Goal: Answer question/provide support: Share knowledge or assist other users

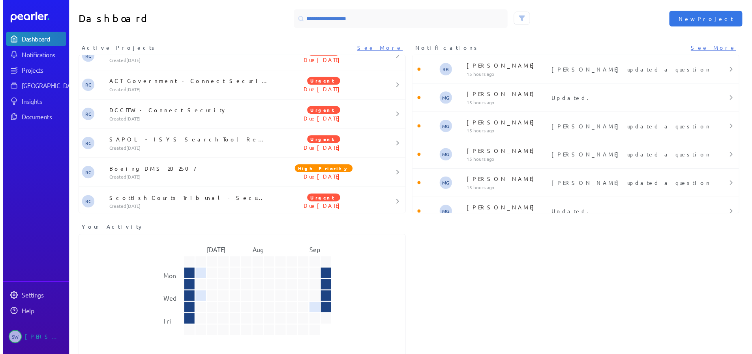
scroll to position [402, 0]
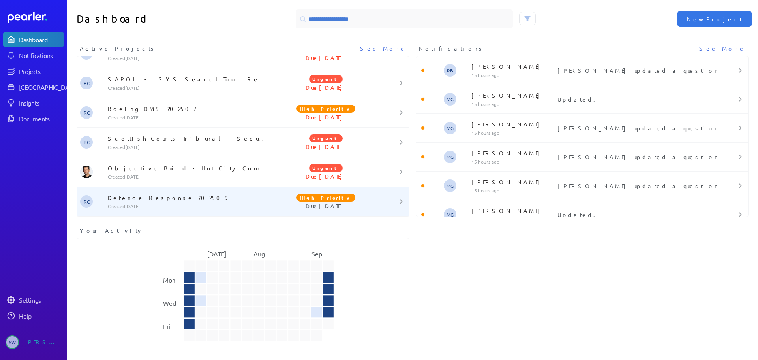
click at [132, 201] on div "Defence Response 202509 Created [DATE]" at bounding box center [188, 201] width 166 height 16
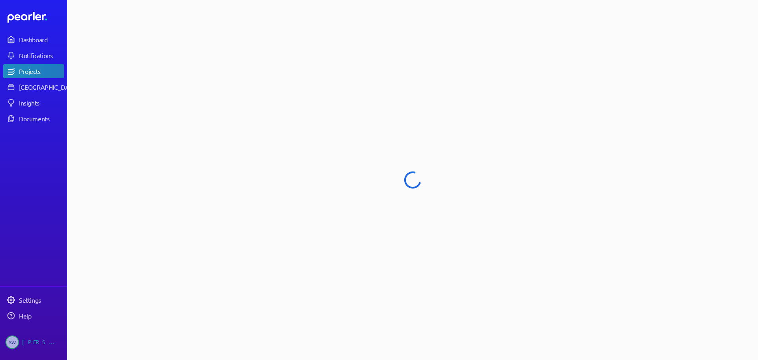
select select "****"
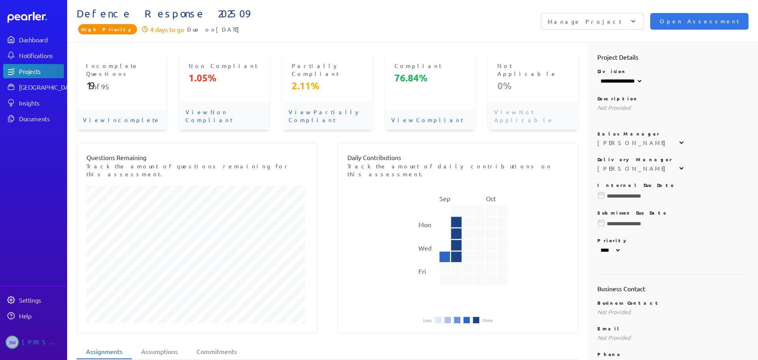
click at [106, 109] on p "View Incomplete" at bounding box center [122, 119] width 90 height 21
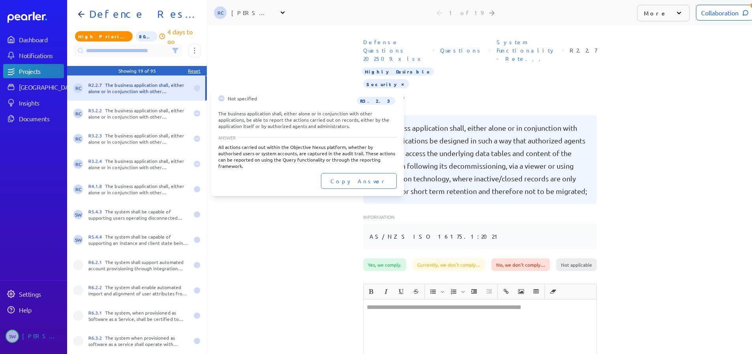
scroll to position [0, 6]
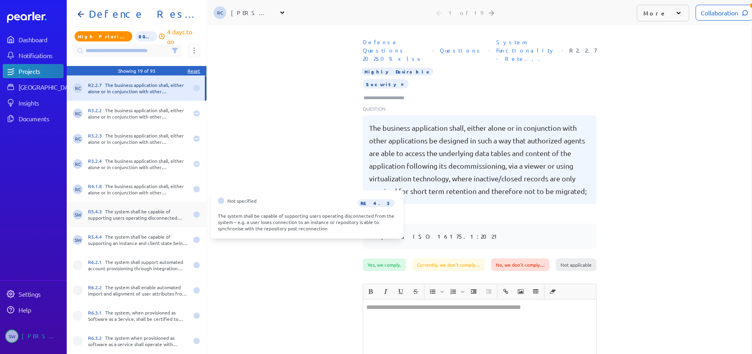
click at [135, 218] on div "R5.4.3 The system shall be capable of supporting users operating disconnected f…" at bounding box center [138, 214] width 100 height 13
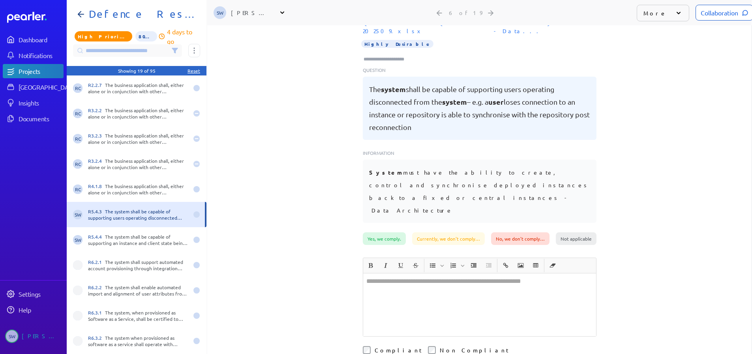
scroll to position [39, 0]
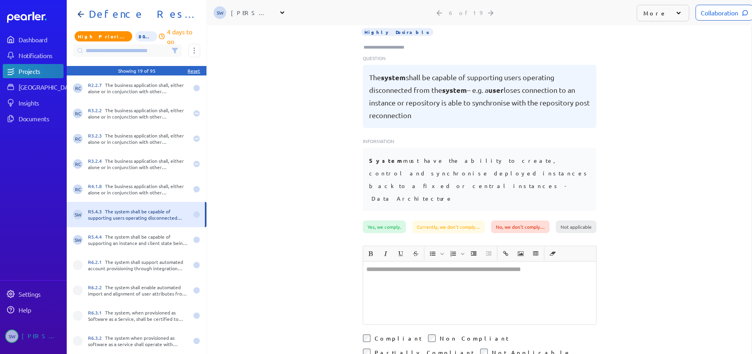
click at [373, 261] on div at bounding box center [479, 292] width 233 height 63
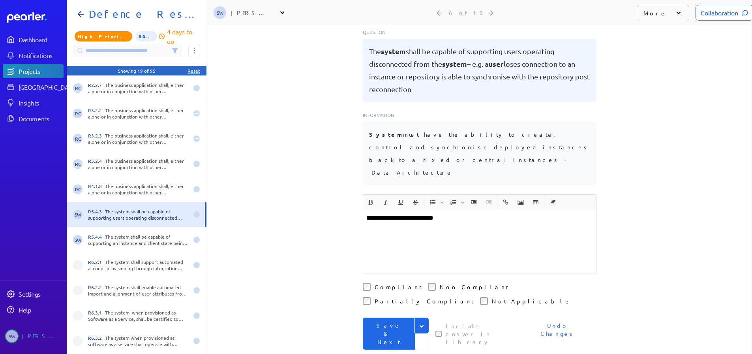
scroll to position [54, 0]
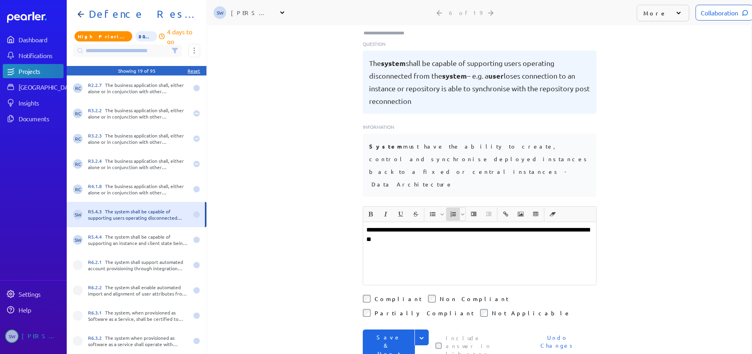
click at [450, 211] on icon "Insert Ordered List" at bounding box center [453, 214] width 6 height 6
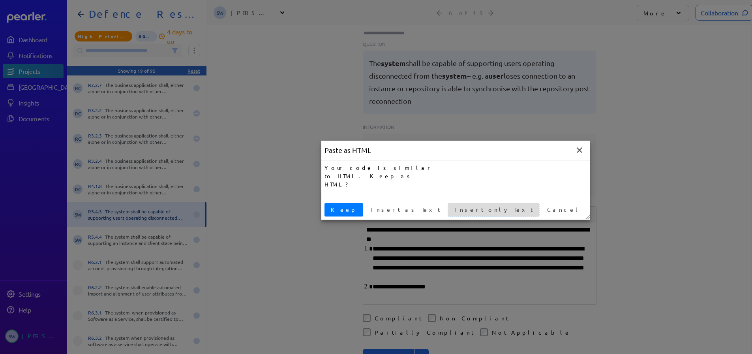
click at [451, 212] on span "Insert only Text" at bounding box center [493, 209] width 85 height 8
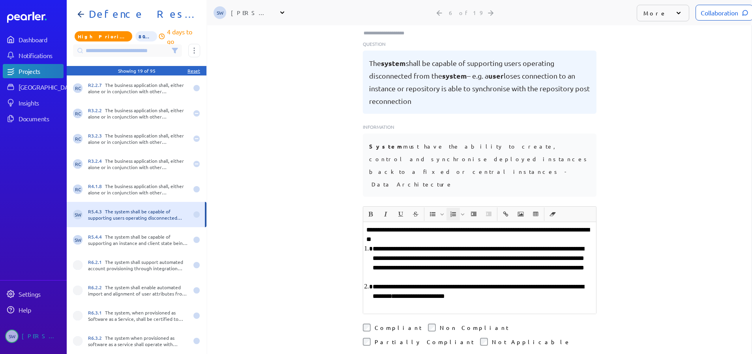
drag, startPoint x: 451, startPoint y: 261, endPoint x: 452, endPoint y: 265, distance: 4.1
click at [450, 282] on li "**********" at bounding box center [483, 291] width 220 height 19
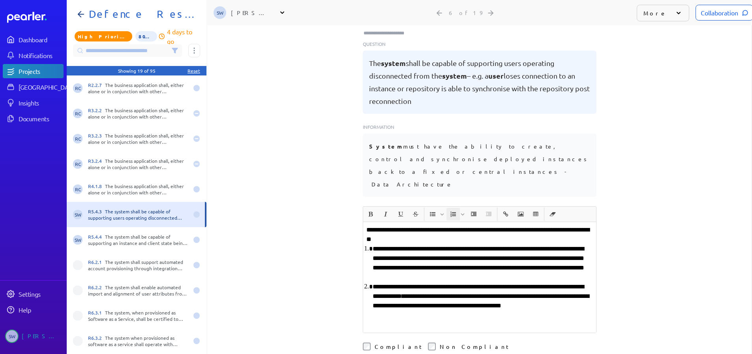
click at [450, 225] on p "**********" at bounding box center [479, 234] width 227 height 19
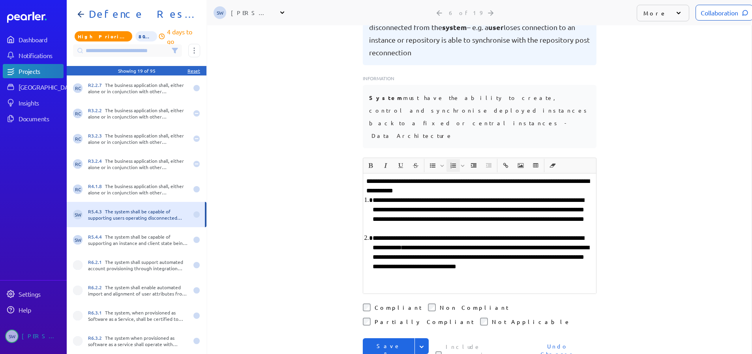
scroll to position [291, 0]
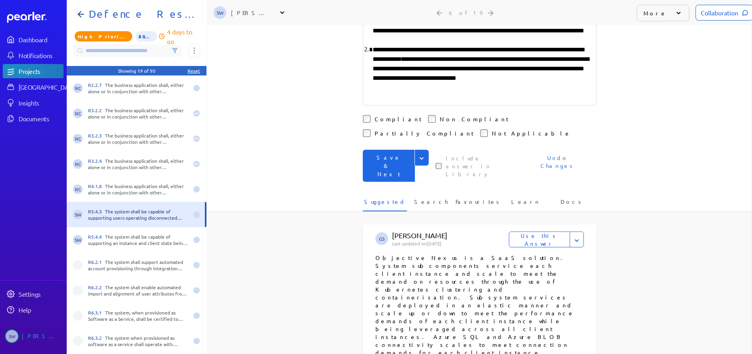
click at [419, 154] on icon "Expand" at bounding box center [422, 158] width 8 height 8
click at [380, 167] on button "Save" at bounding box center [396, 175] width 66 height 16
click at [703, 14] on div "Collaboration" at bounding box center [725, 13] width 58 height 16
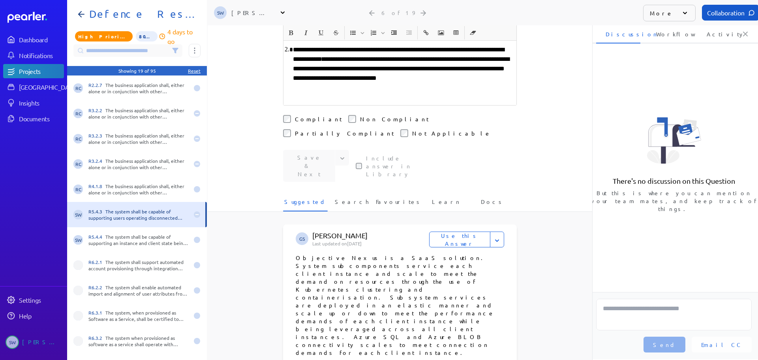
scroll to position [0, 3]
click at [639, 311] on textarea at bounding box center [674, 314] width 156 height 32
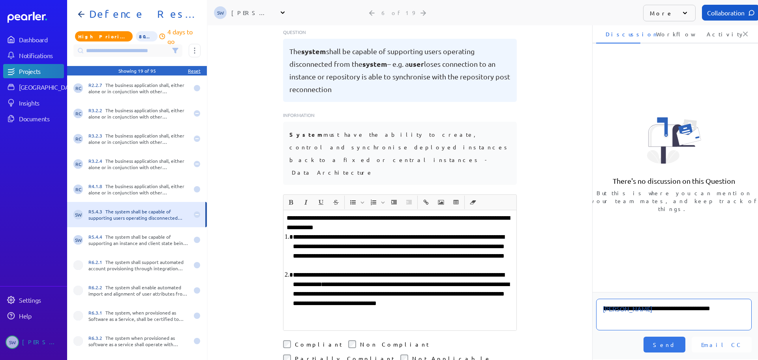
scroll to position [54, 0]
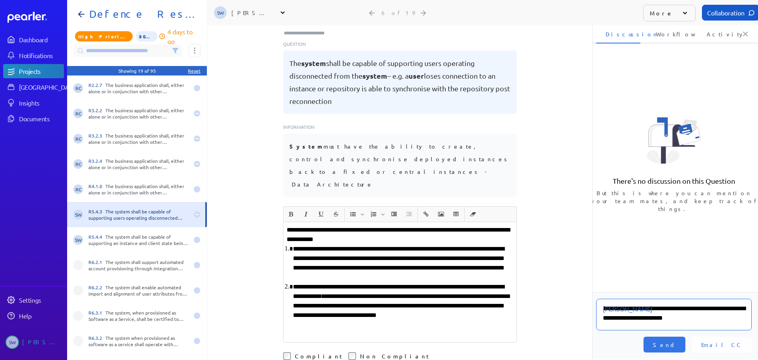
type textarea "**********"
click at [707, 341] on div "Email CC Send" at bounding box center [674, 344] width 156 height 16
click at [685, 339] on button "Send" at bounding box center [664, 344] width 42 height 16
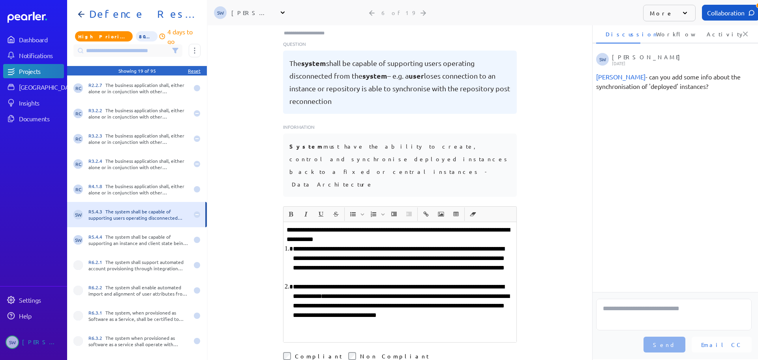
click at [282, 12] on icon at bounding box center [283, 13] width 8 height 8
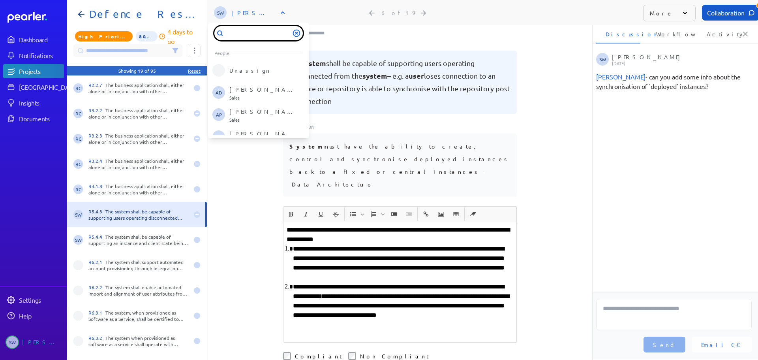
click at [248, 36] on input "text" at bounding box center [258, 33] width 88 height 14
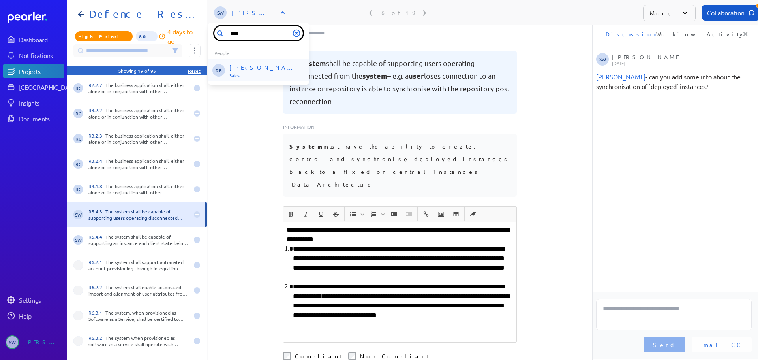
type input "****"
click at [251, 67] on p "[PERSON_NAME]" at bounding box center [262, 68] width 66 height 8
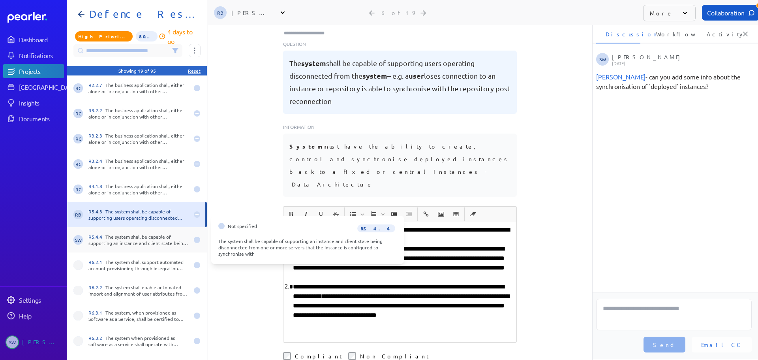
click at [111, 231] on div "SW R5.4.4 The system shall be capable of supporting an instance and client stat…" at bounding box center [137, 239] width 140 height 25
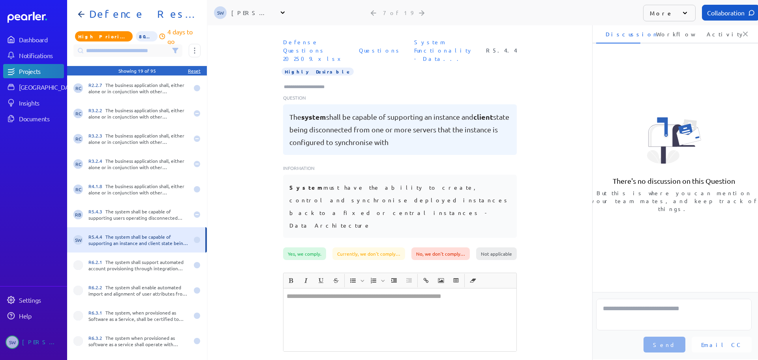
click at [283, 9] on icon at bounding box center [283, 13] width 8 height 8
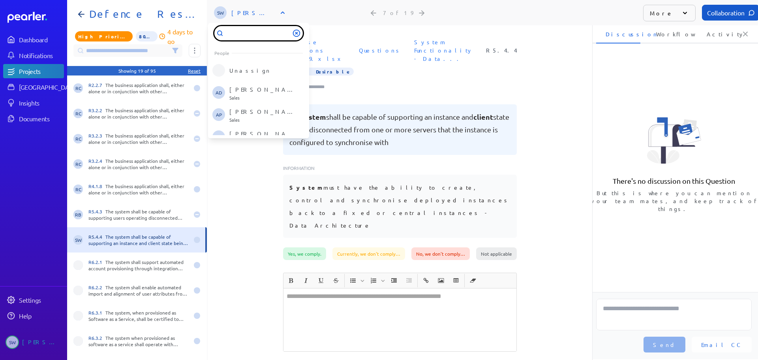
click at [263, 29] on input "text" at bounding box center [258, 33] width 88 height 14
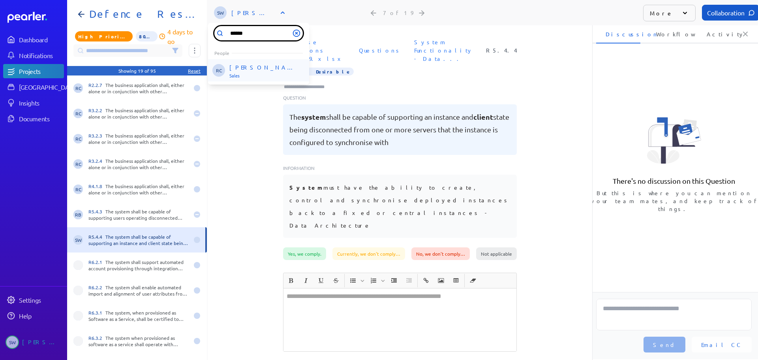
type input "******"
click at [243, 73] on div "Robert Craig Sales" at bounding box center [262, 71] width 66 height 15
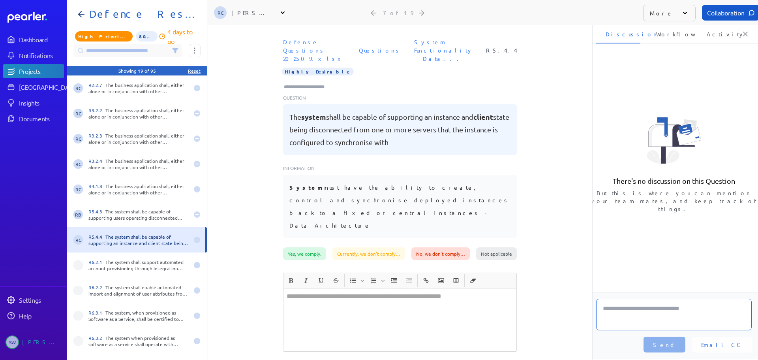
click at [658, 309] on textarea at bounding box center [674, 314] width 156 height 32
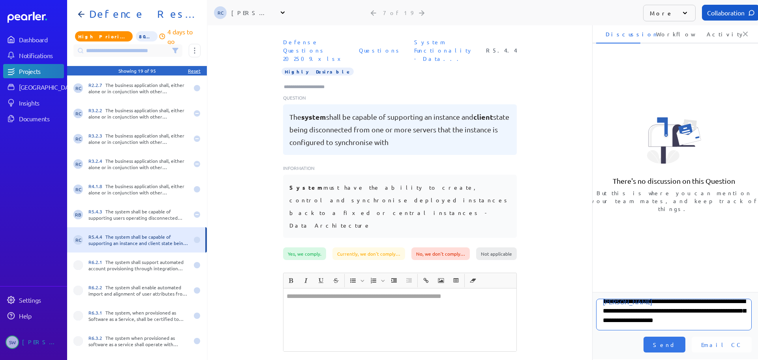
scroll to position [11, 0]
type textarea "**********"
click at [676, 346] on span "Send" at bounding box center [664, 344] width 23 height 8
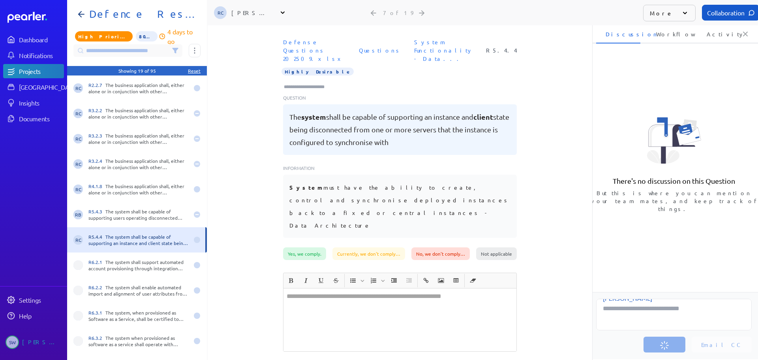
scroll to position [0, 0]
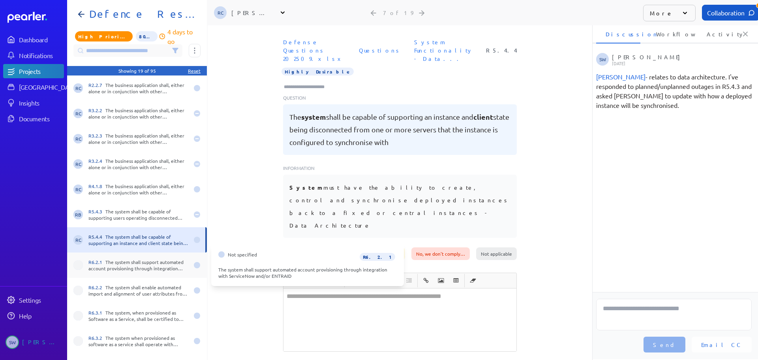
click at [91, 259] on span "R6.2.1" at bounding box center [96, 262] width 17 height 6
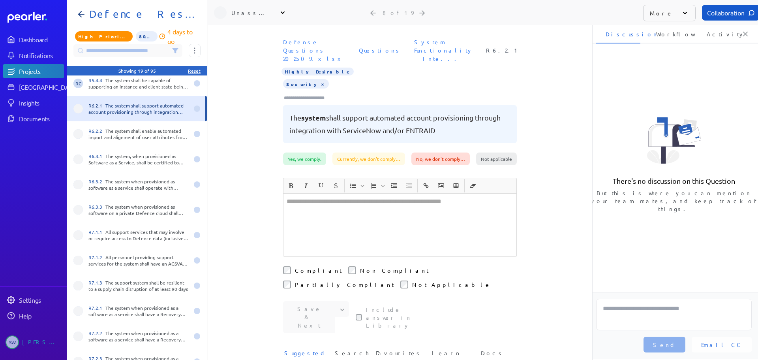
scroll to position [158, 0]
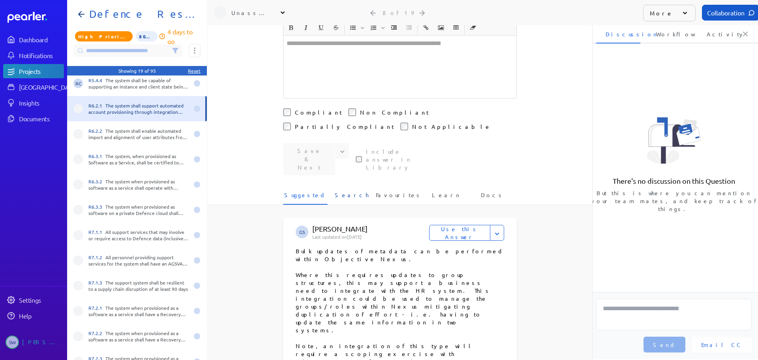
click at [346, 191] on span "Search" at bounding box center [352, 197] width 34 height 13
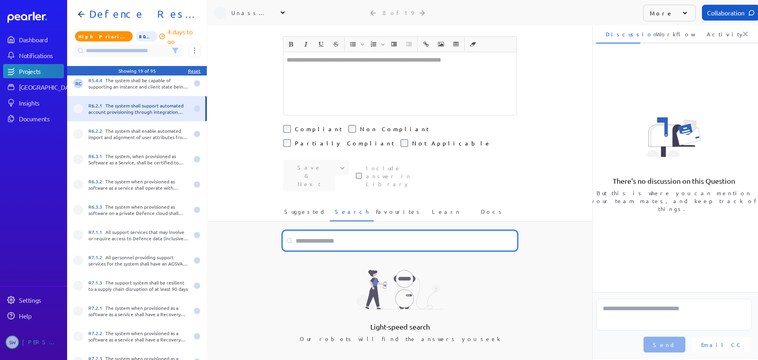
click at [308, 231] on input at bounding box center [400, 240] width 234 height 19
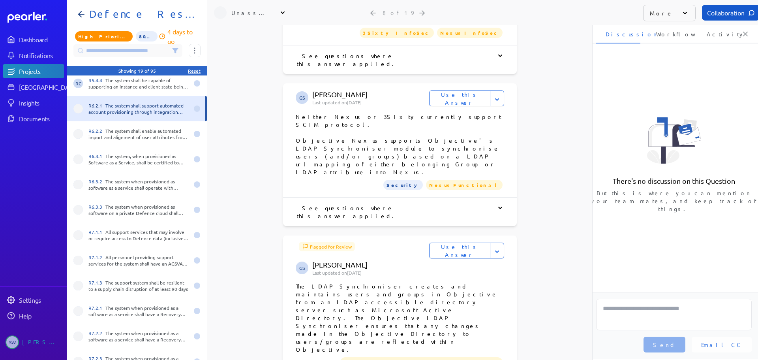
scroll to position [497, 0]
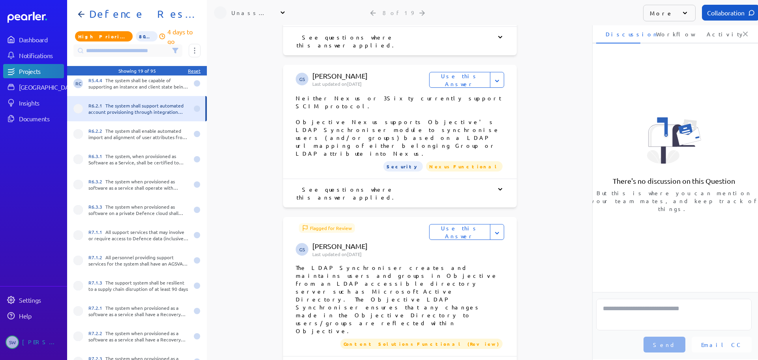
click at [497, 359] on icon at bounding box center [500, 366] width 8 height 8
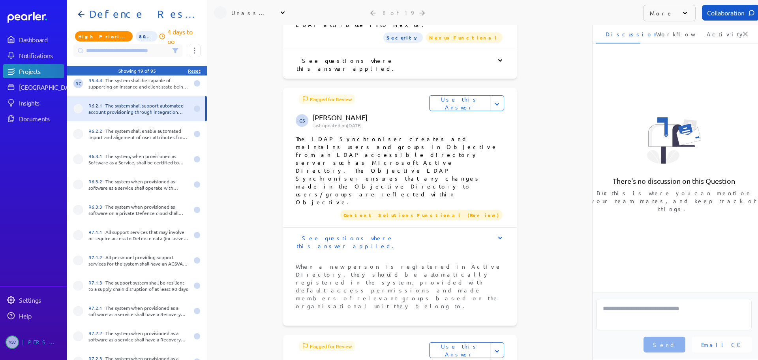
scroll to position [632, 0]
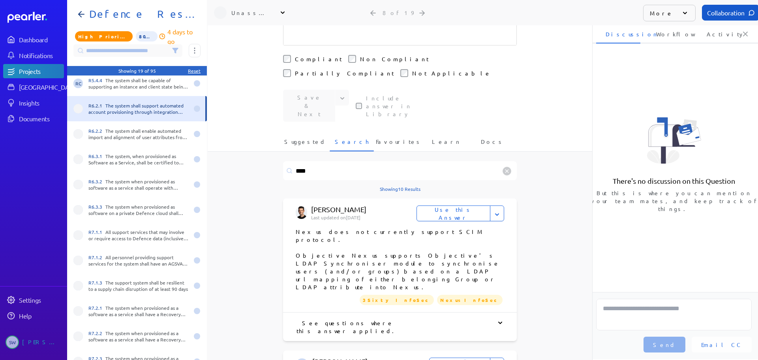
scroll to position [118, 0]
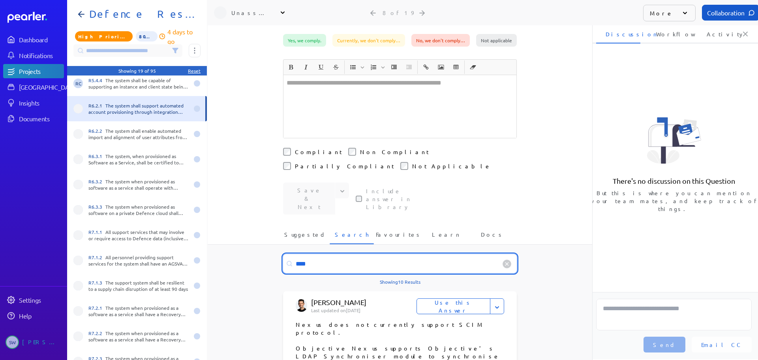
drag, startPoint x: 317, startPoint y: 221, endPoint x: 287, endPoint y: 220, distance: 30.8
click at [287, 254] on input "****" at bounding box center [400, 263] width 234 height 19
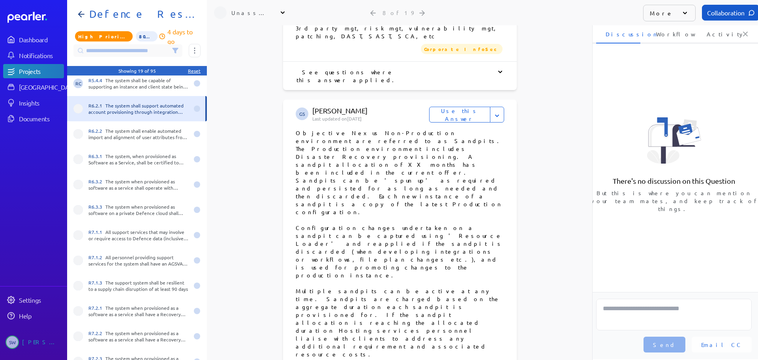
scroll to position [1224, 0]
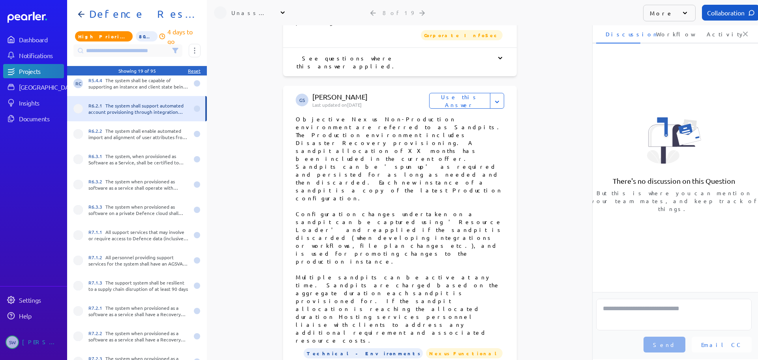
type input "**********"
click at [585, 114] on ul "James Layton Last updated on 1st Oct 2024 Use this Answer Flag for Review Don't…" at bounding box center [400, 265] width 384 height 2158
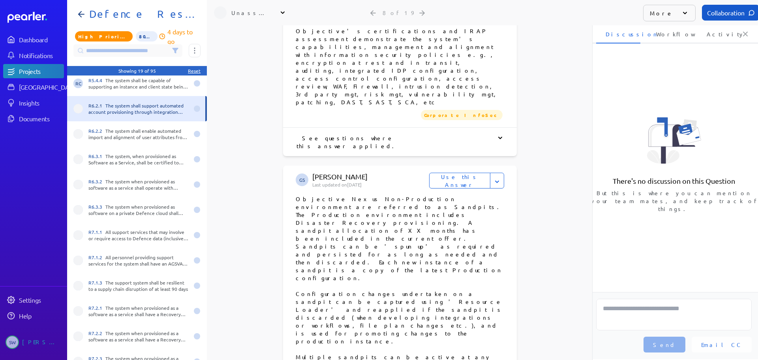
scroll to position [1144, 0]
click at [573, 135] on ul "James Layton Last updated on 1st Oct 2024 Use this Answer Flag for Review Don't…" at bounding box center [400, 345] width 384 height 2158
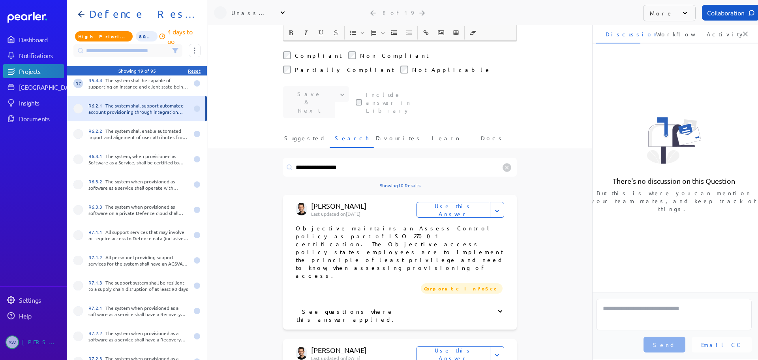
scroll to position [0, 0]
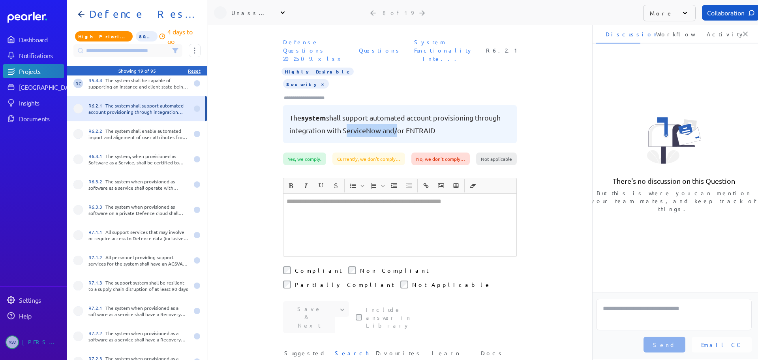
drag, startPoint x: 341, startPoint y: 120, endPoint x: 391, endPoint y: 122, distance: 50.1
click at [391, 122] on pre "The system shall support automated account provisioning through integration wit…" at bounding box center [399, 123] width 221 height 25
click at [244, 13] on div "Unassigned" at bounding box center [250, 13] width 39 height 8
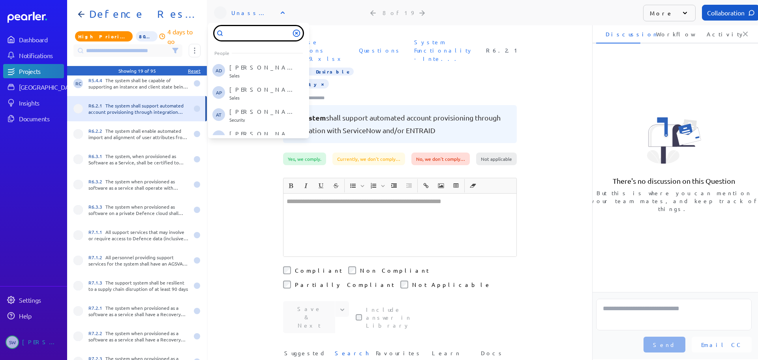
click at [239, 35] on input "text" at bounding box center [258, 33] width 88 height 14
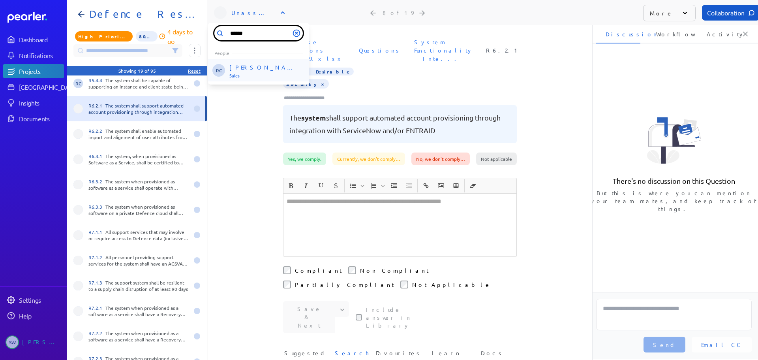
type input "******"
click at [245, 67] on p "[PERSON_NAME]" at bounding box center [262, 68] width 66 height 8
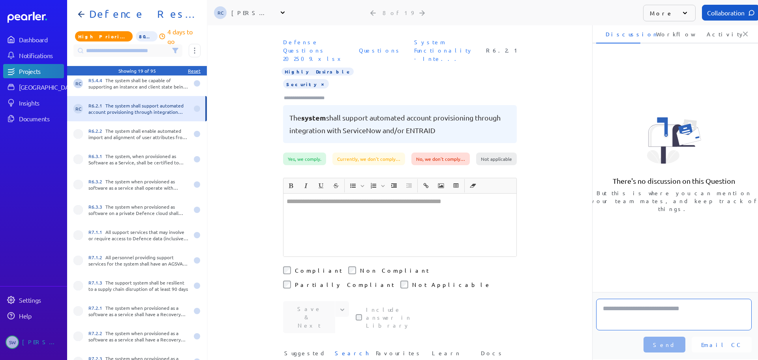
click at [628, 311] on textarea at bounding box center [674, 314] width 156 height 32
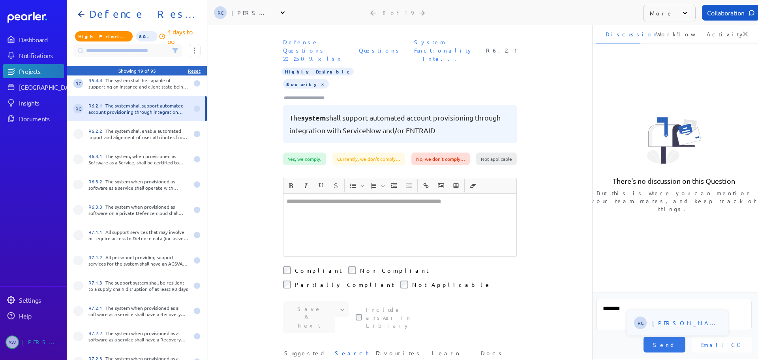
click at [660, 317] on div "RC Robert Craig" at bounding box center [677, 322] width 101 height 25
type textarea "**********"
click at [676, 345] on span "Send" at bounding box center [664, 344] width 23 height 8
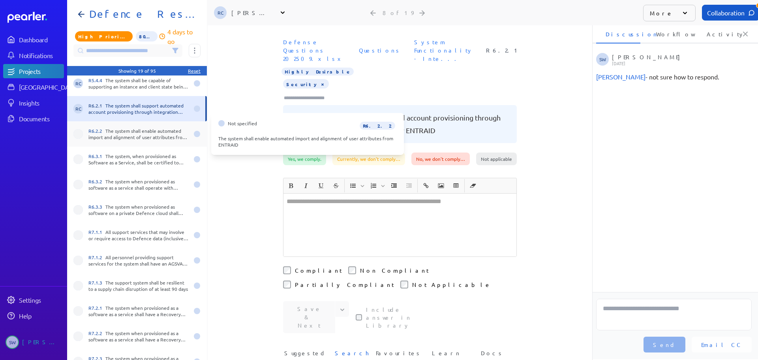
click at [148, 131] on div "R6.2.2 The system shall enable automated import and alignment of user attribute…" at bounding box center [138, 134] width 100 height 13
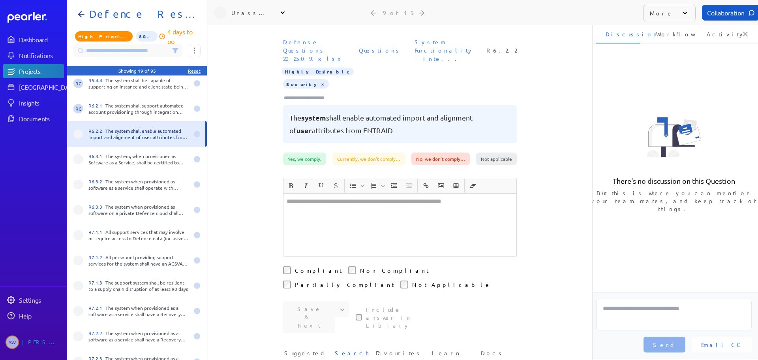
click at [336, 199] on div at bounding box center [399, 224] width 233 height 63
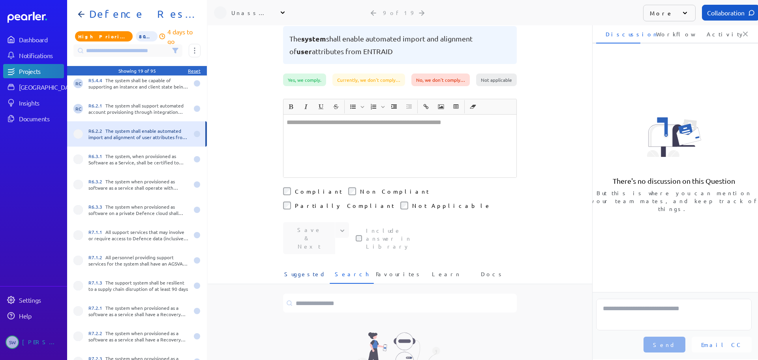
click at [301, 270] on span "Suggested" at bounding box center [305, 276] width 42 height 13
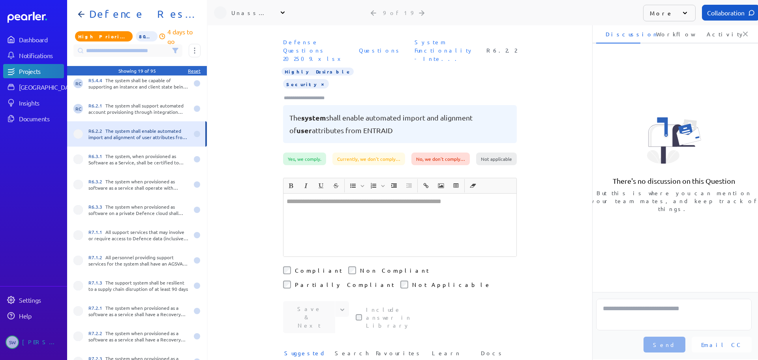
click at [285, 10] on icon at bounding box center [283, 13] width 8 height 8
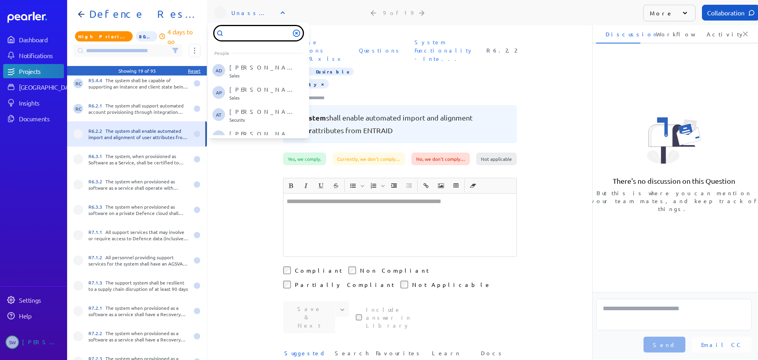
click at [257, 30] on input "text" at bounding box center [258, 33] width 88 height 14
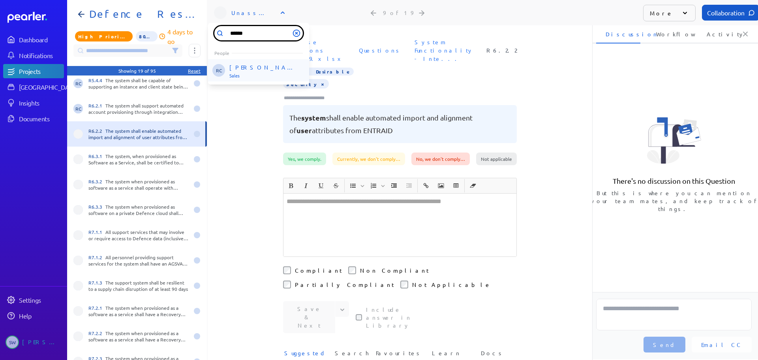
type input "******"
click at [266, 68] on p "[PERSON_NAME]" at bounding box center [262, 68] width 66 height 8
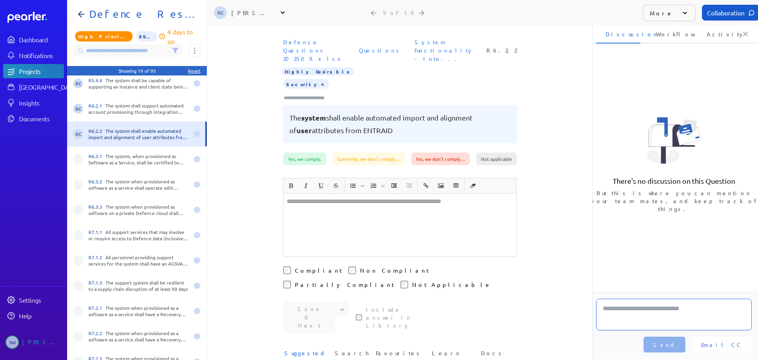
click at [651, 315] on textarea at bounding box center [674, 314] width 156 height 32
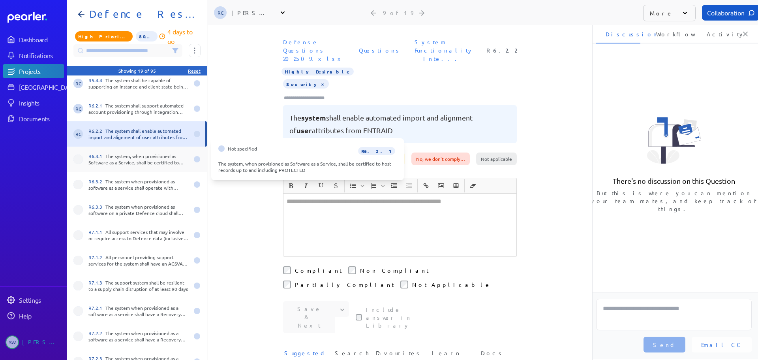
click at [113, 161] on div "R6.3.1 The system, when provisioned as Software as a Service, shall be certifie…" at bounding box center [138, 159] width 100 height 13
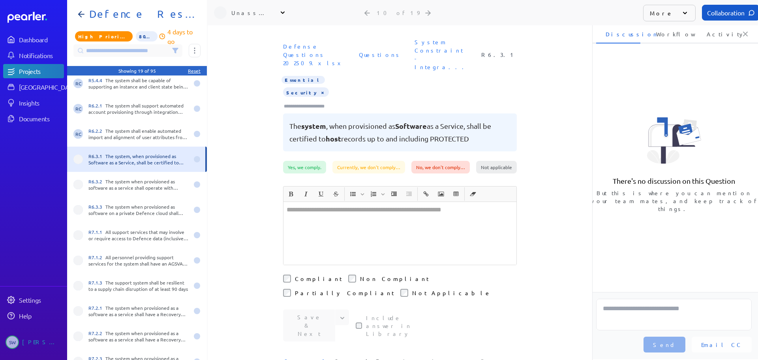
click at [341, 214] on div at bounding box center [399, 233] width 233 height 63
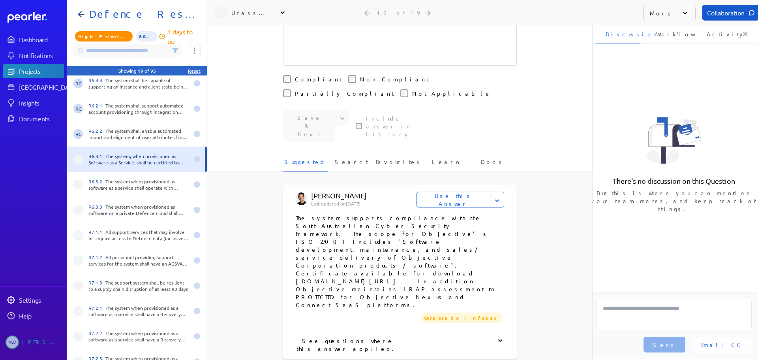
scroll to position [197, 0]
click at [349, 159] on span "Search" at bounding box center [352, 165] width 34 height 13
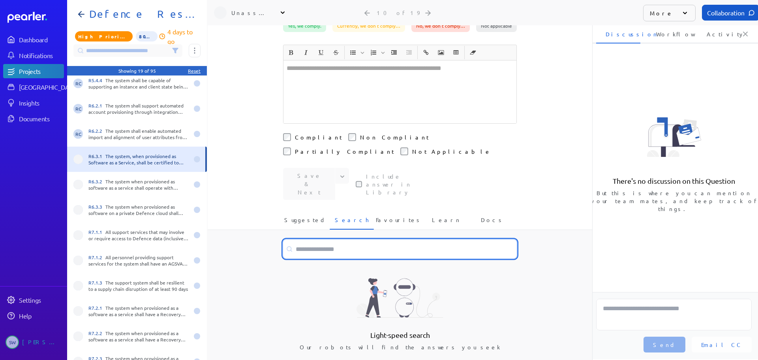
click at [321, 239] on input at bounding box center [400, 248] width 234 height 19
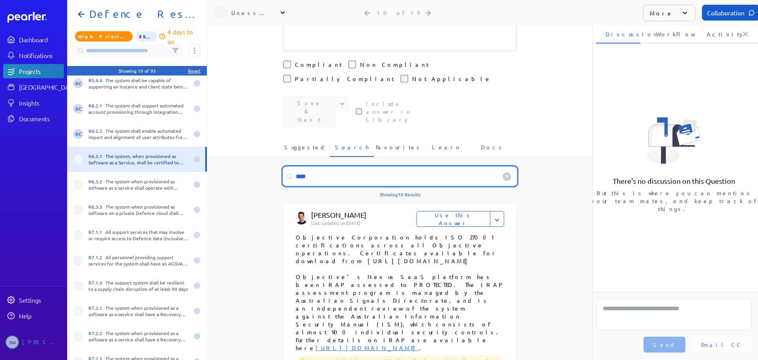
scroll to position [220, 0]
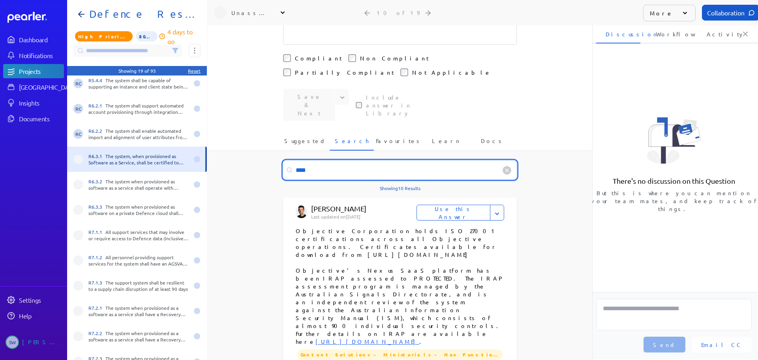
type input "****"
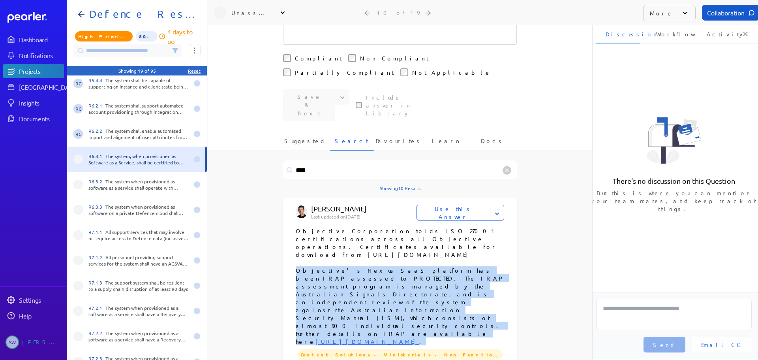
drag, startPoint x: 293, startPoint y: 212, endPoint x: 464, endPoint y: 246, distance: 174.2
click at [464, 266] on p "Objective's Nexus SaaS platform has been IRAP assessed to PROTECTED. The IRAP a…" at bounding box center [400, 305] width 208 height 79
copy p "Objective's Nexus SaaS platform has been IRAP assessed to PROTECTED. The IRAP a…"
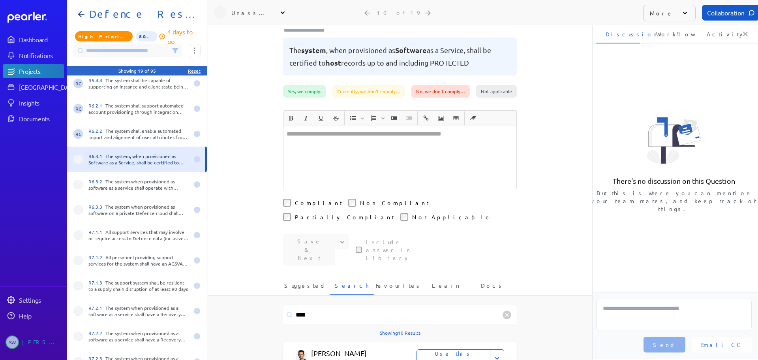
scroll to position [23, 0]
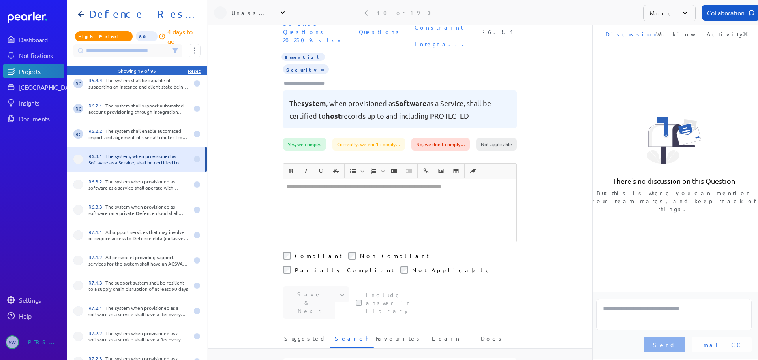
click at [352, 181] on div "﻿" at bounding box center [399, 210] width 233 height 63
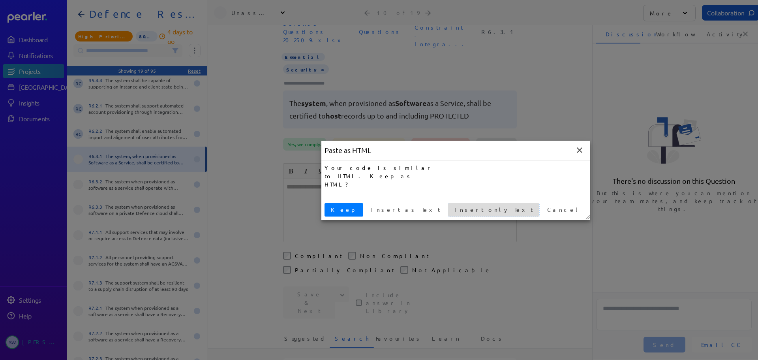
click at [451, 207] on span "Insert only Text" at bounding box center [493, 209] width 85 height 8
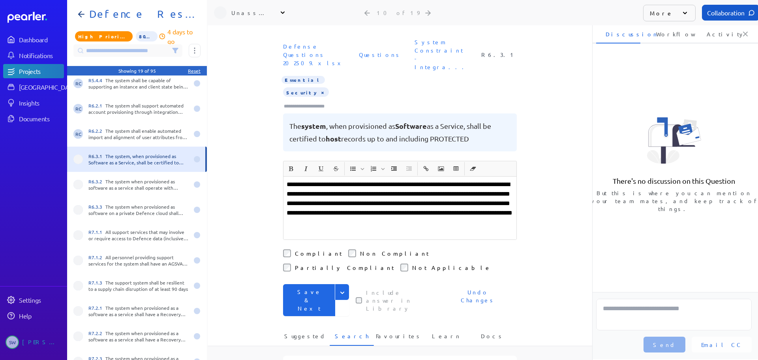
click at [338, 289] on icon "Expand" at bounding box center [342, 293] width 8 height 8
click at [303, 301] on button "Save" at bounding box center [316, 309] width 66 height 16
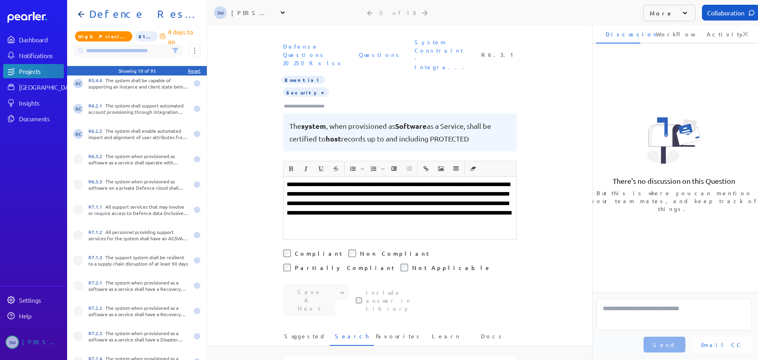
click at [313, 102] on input "Type here to add tags" at bounding box center [307, 106] width 49 height 8
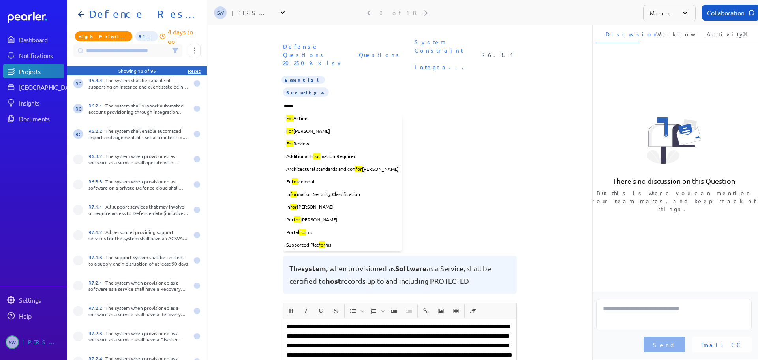
type input "******"
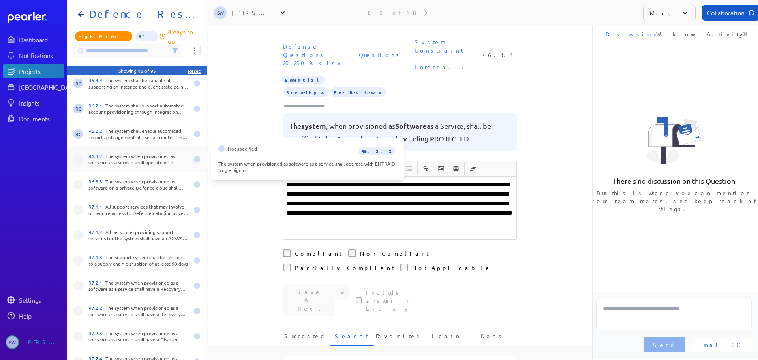
click at [114, 162] on div "R6.3.2 The system when provisioned as software as a service shall operate with …" at bounding box center [138, 159] width 100 height 13
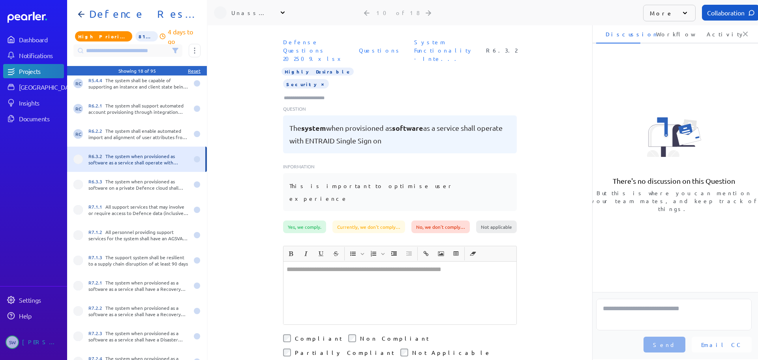
click at [283, 12] on icon at bounding box center [283, 13] width 8 height 8
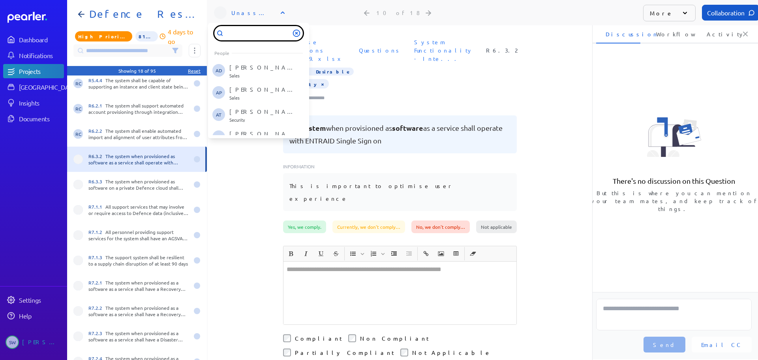
click at [257, 36] on input "text" at bounding box center [258, 33] width 88 height 14
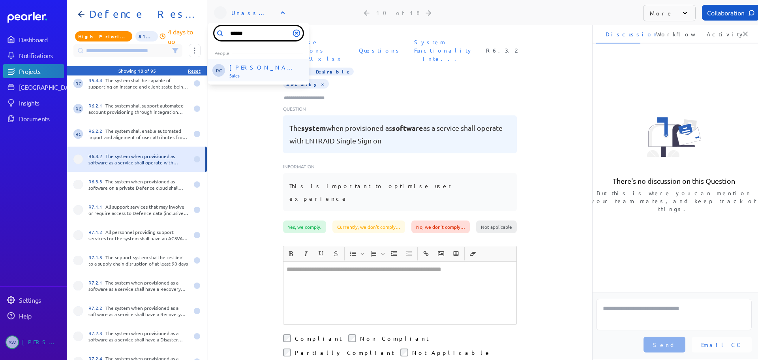
type input "******"
click at [254, 63] on li "RC Robert Craig Sales" at bounding box center [258, 71] width 101 height 22
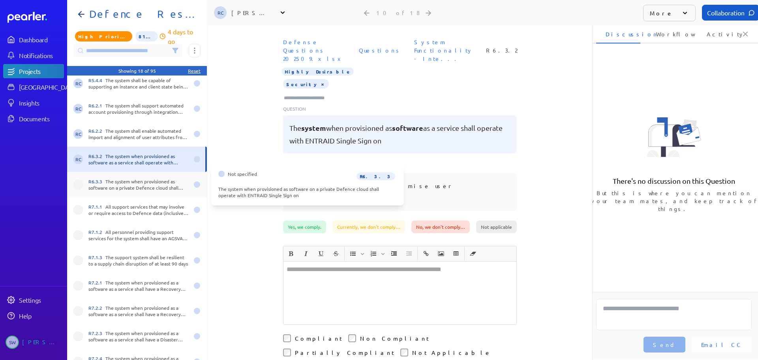
click at [132, 178] on div "R6.3.3 The system when provisioned as software on a private Defence cloud shall…" at bounding box center [138, 184] width 100 height 13
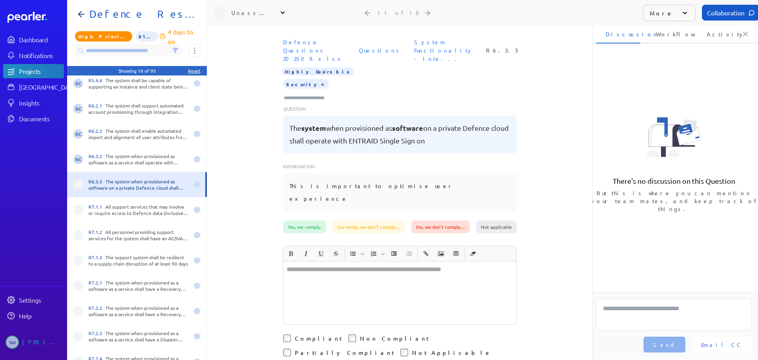
scroll to position [171, 0]
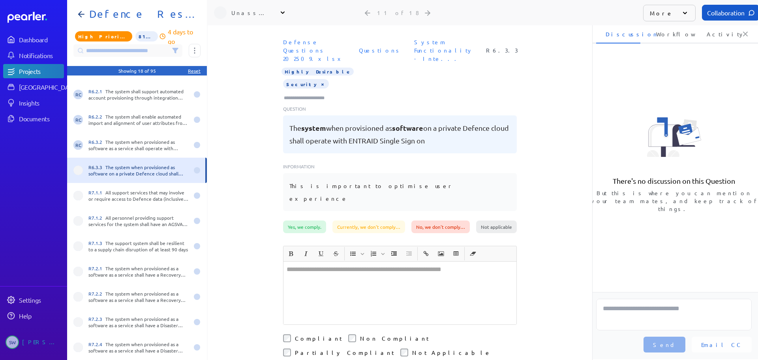
click at [249, 15] on div "Unassigned" at bounding box center [250, 13] width 39 height 8
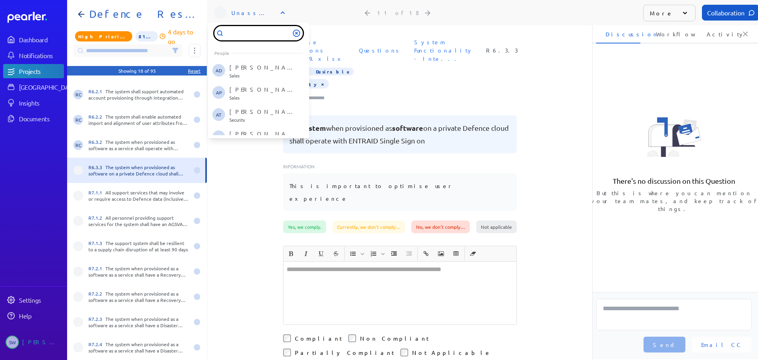
click at [253, 32] on input "text" at bounding box center [258, 33] width 88 height 14
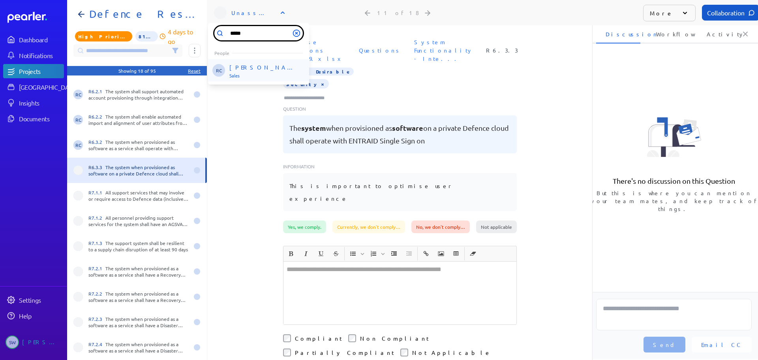
type input "*****"
click at [254, 73] on div "Robert Craig Sales" at bounding box center [262, 71] width 66 height 15
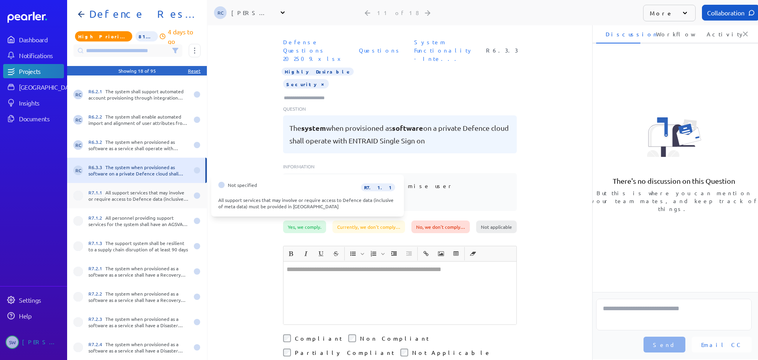
click at [115, 195] on div "R7.1.1 All support services that may involve or require access to Defence data …" at bounding box center [138, 195] width 100 height 13
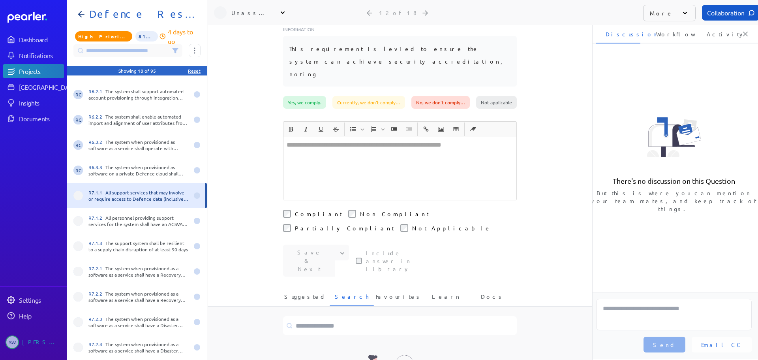
scroll to position [158, 0]
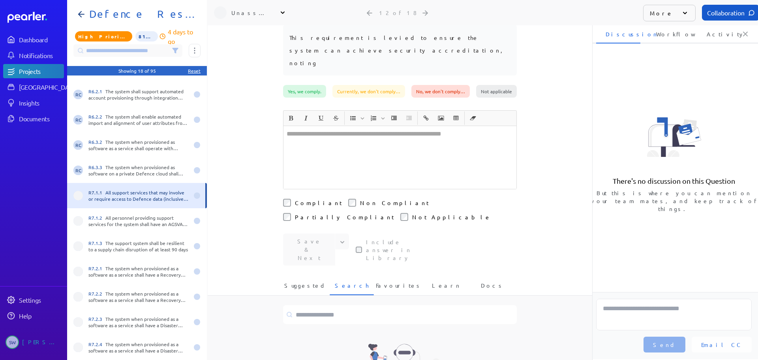
click at [302, 281] on span "Suggested" at bounding box center [305, 287] width 42 height 13
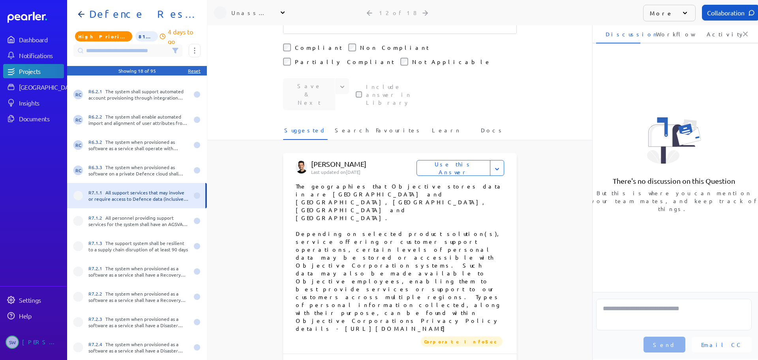
scroll to position [199, 0]
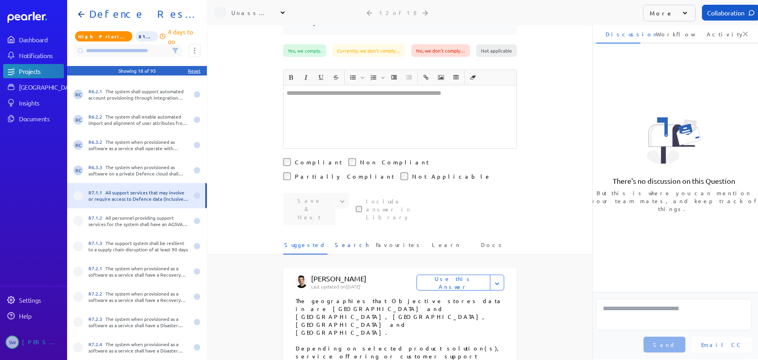
click at [358, 240] on li "Search" at bounding box center [352, 247] width 45 height 14
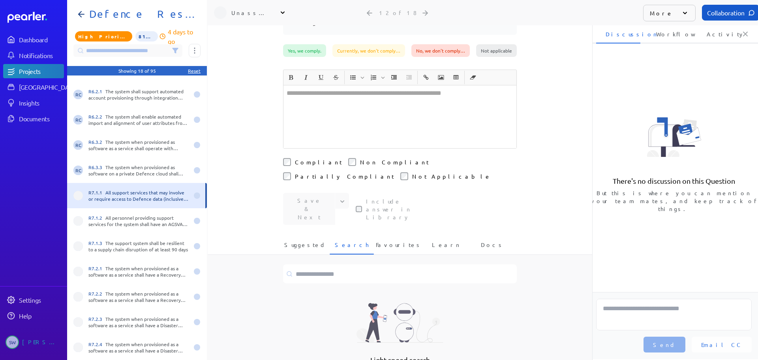
scroll to position [198, 0]
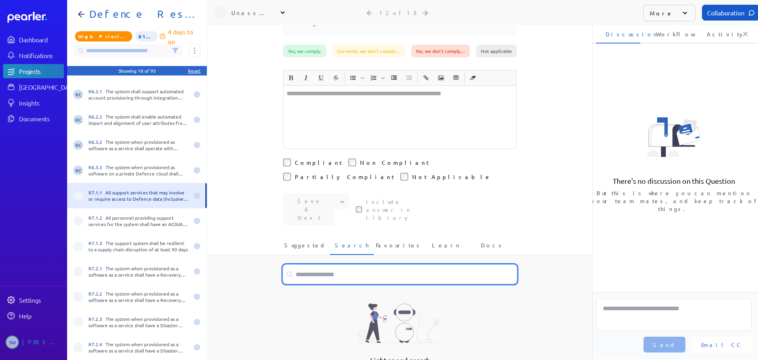
click at [323, 264] on input at bounding box center [400, 273] width 234 height 19
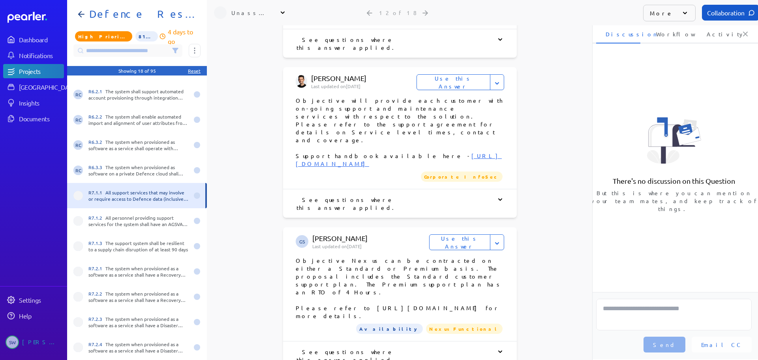
scroll to position [948, 0]
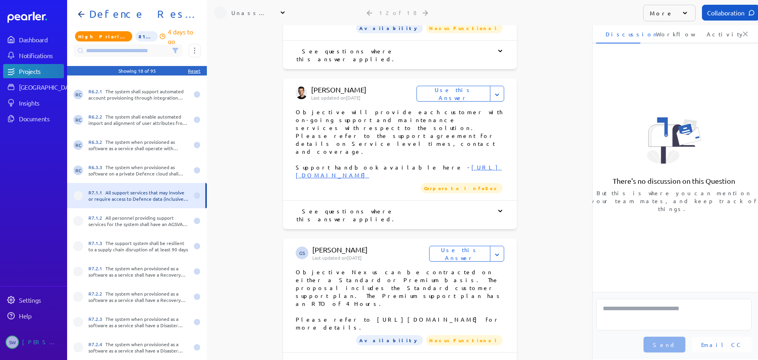
type input "*******"
drag, startPoint x: 332, startPoint y: 75, endPoint x: 500, endPoint y: 75, distance: 168.6
click at [500, 268] on p "Objective Nexus can be contracted on either a Standard or Premium basis. The pr…" at bounding box center [400, 299] width 208 height 63
copy p "https://www3.objective.com/legal/objective-customer-support-plan"
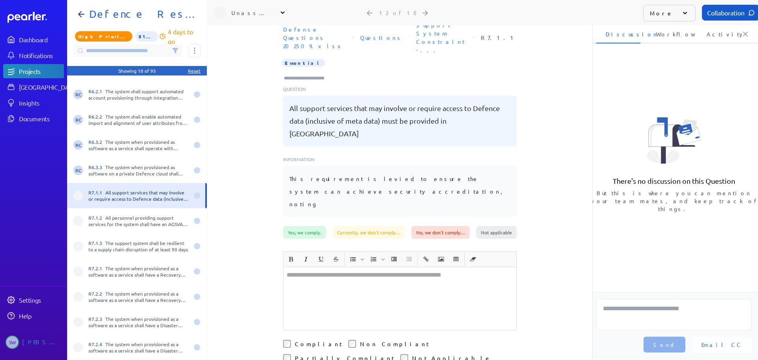
scroll to position [0, 0]
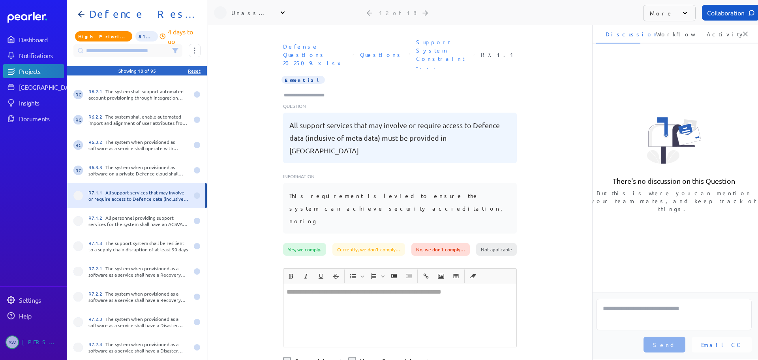
click at [316, 284] on div at bounding box center [399, 315] width 233 height 63
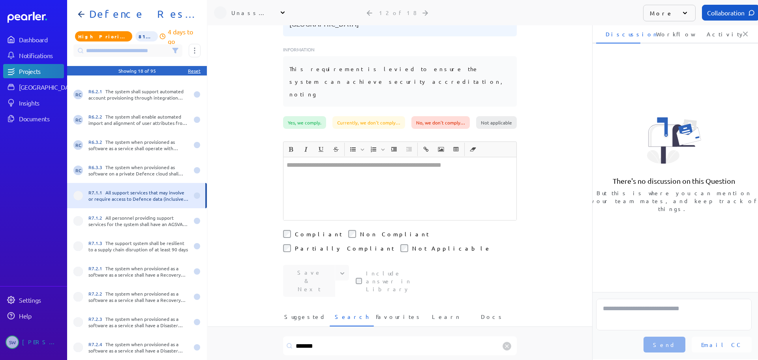
scroll to position [158, 0]
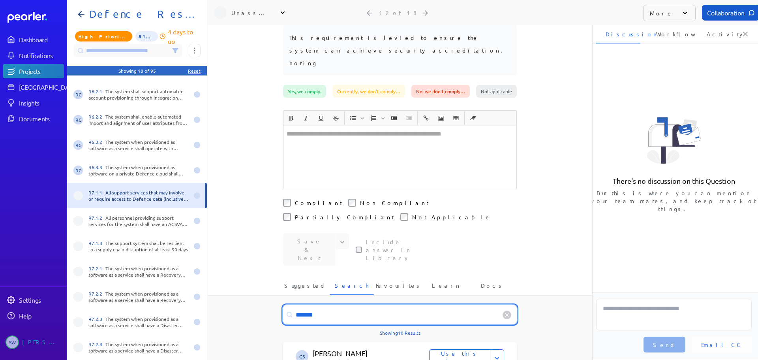
drag, startPoint x: 328, startPoint y: 239, endPoint x: 321, endPoint y: 239, distance: 7.1
click at [321, 305] on input "*******" at bounding box center [400, 314] width 234 height 19
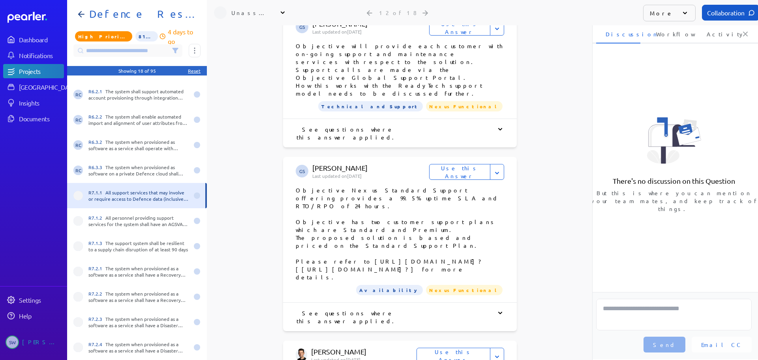
scroll to position [711, 0]
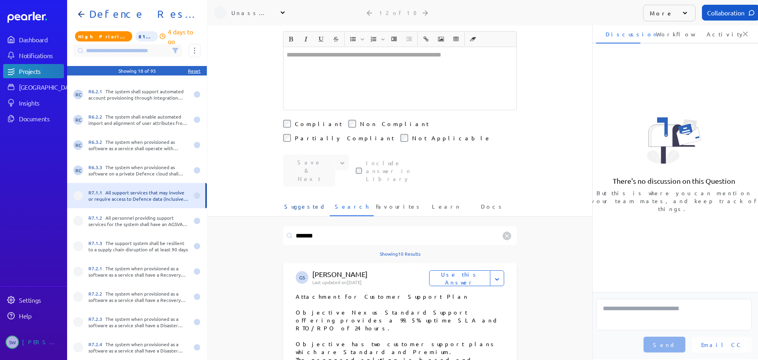
click at [304, 202] on span "Suggested" at bounding box center [305, 208] width 42 height 13
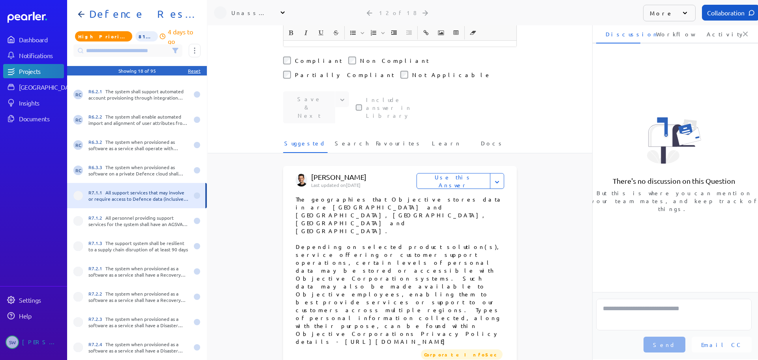
scroll to position [158, 0]
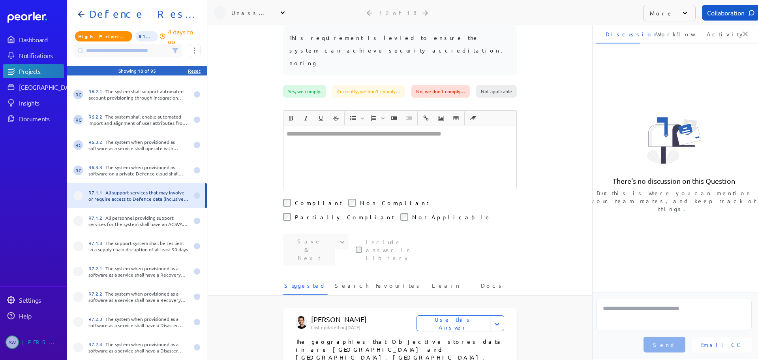
drag, startPoint x: 349, startPoint y: 117, endPoint x: 360, endPoint y: 126, distance: 14.9
click at [350, 126] on div at bounding box center [399, 157] width 233 height 63
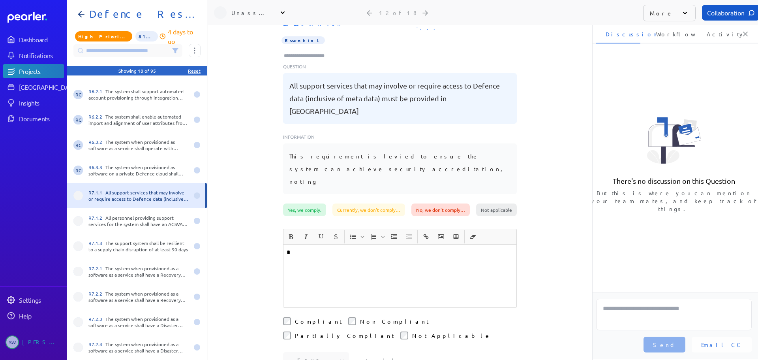
scroll to position [14, 0]
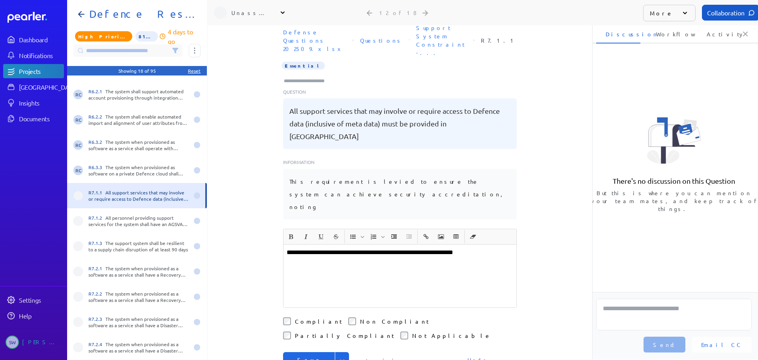
click at [342, 356] on icon "Expand" at bounding box center [342, 360] width 8 height 8
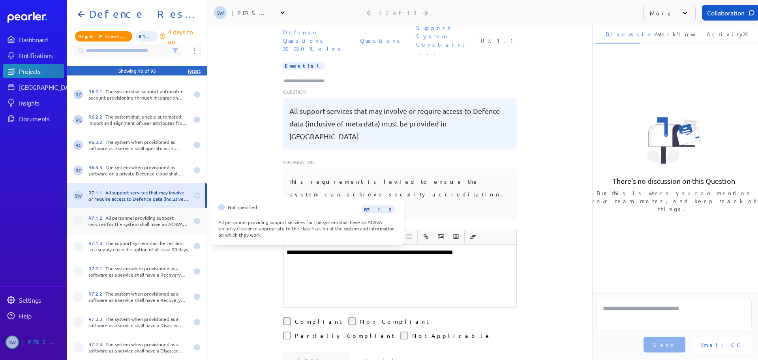
click at [152, 218] on div "R7.1.2 All personnel providing support services for the system shall have an AG…" at bounding box center [138, 220] width 100 height 13
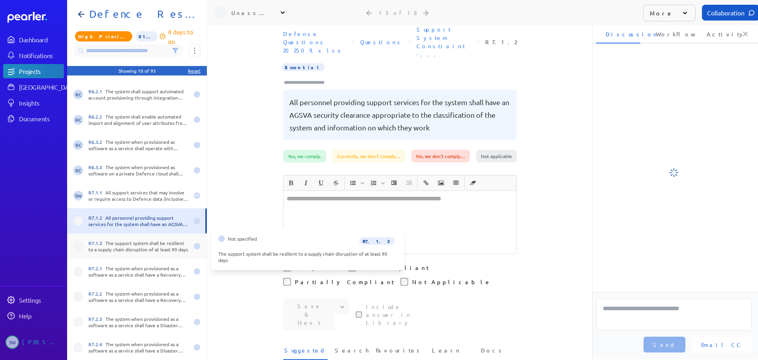
scroll to position [14, 0]
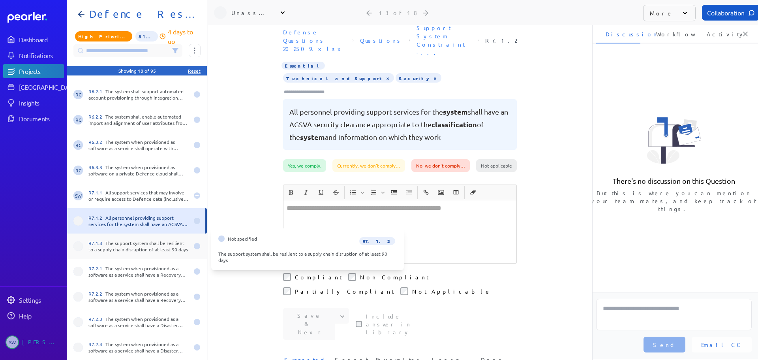
click at [140, 249] on div "R7.1.3 The support system shall be resilient to a supply chain disruption of at…" at bounding box center [138, 246] width 100 height 13
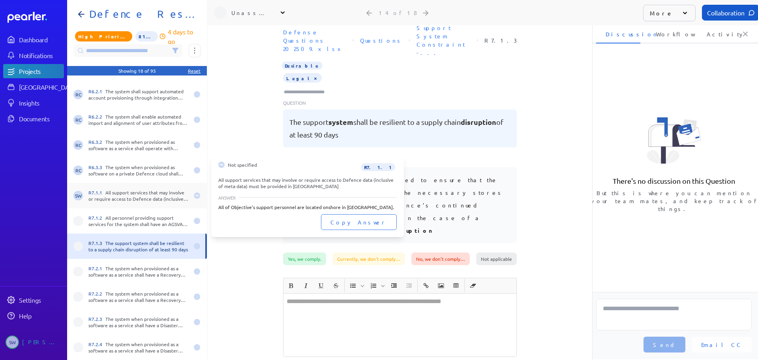
click at [140, 199] on div "R7.1.1 All support services that may involve or require access to Defence data …" at bounding box center [138, 195] width 100 height 13
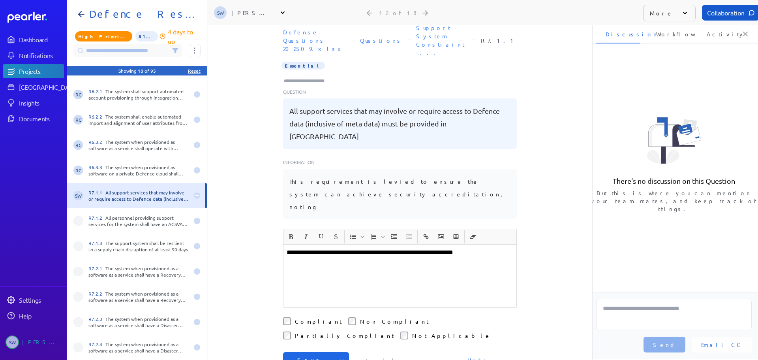
click at [339, 356] on icon "Expand" at bounding box center [342, 360] width 8 height 8
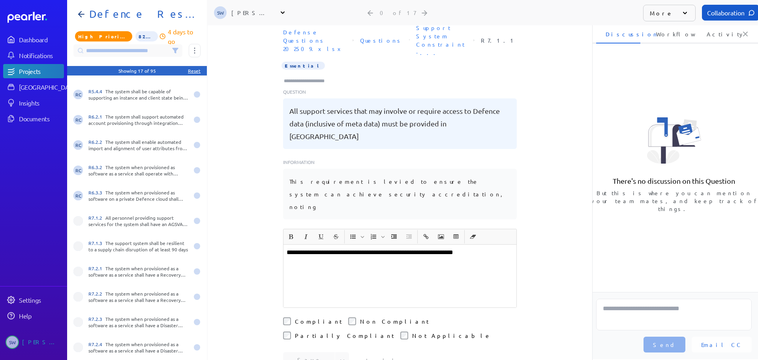
click at [317, 77] on input "Type here to add tags" at bounding box center [307, 81] width 49 height 8
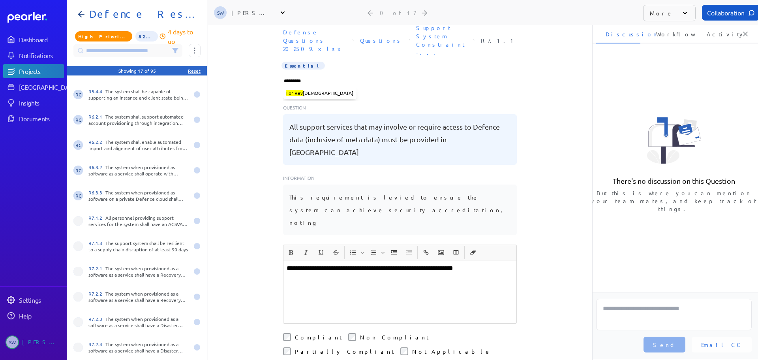
type input "**********"
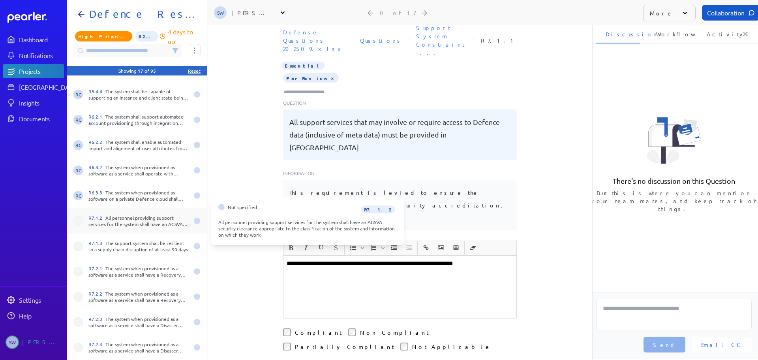
click at [148, 219] on div "R7.1.2 All personnel providing support services for the system shall have an AG…" at bounding box center [138, 220] width 100 height 13
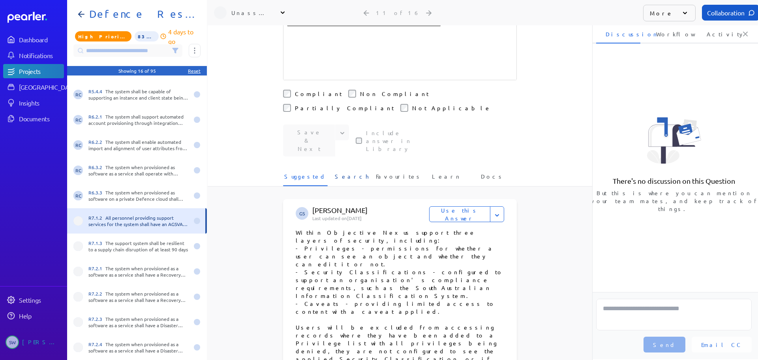
click at [350, 172] on span "Search" at bounding box center [352, 178] width 34 height 13
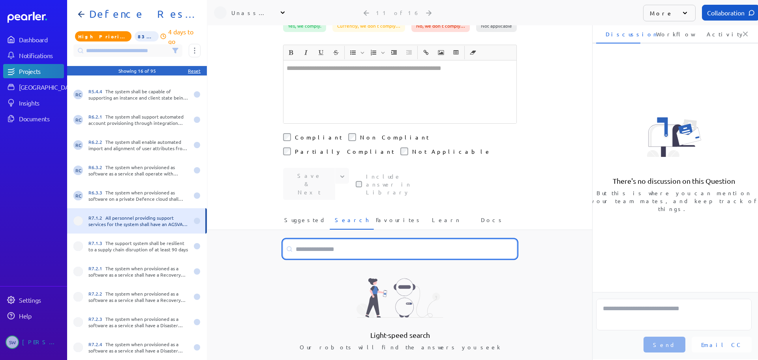
click at [333, 239] on input at bounding box center [400, 248] width 234 height 19
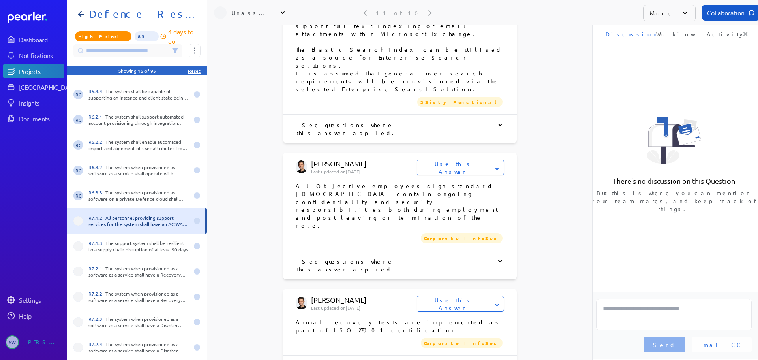
scroll to position [1101, 0]
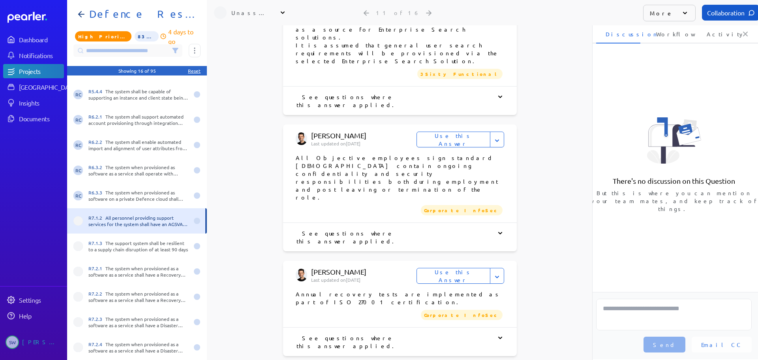
type input "*******"
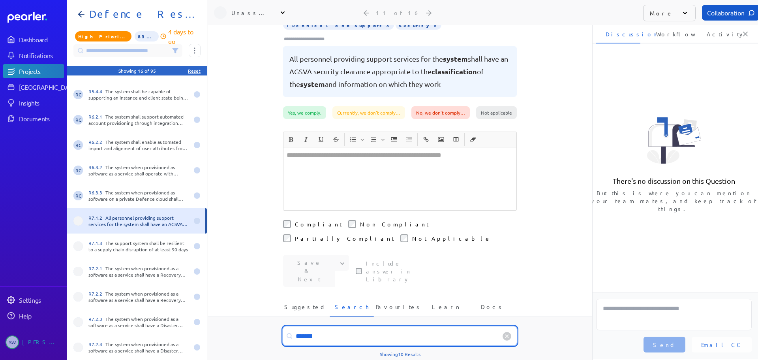
scroll to position [237, 0]
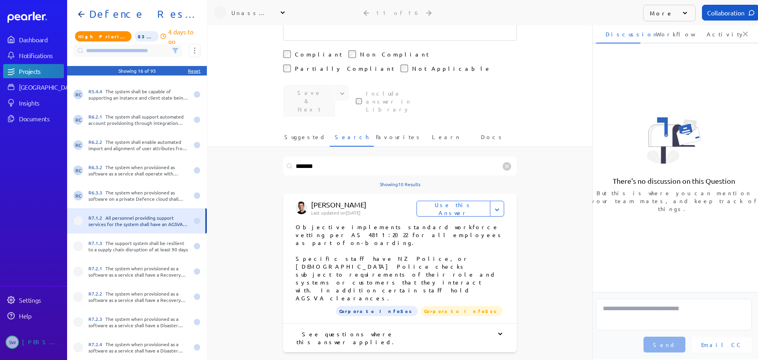
click at [456, 201] on button "Use this Answer" at bounding box center [453, 209] width 74 height 16
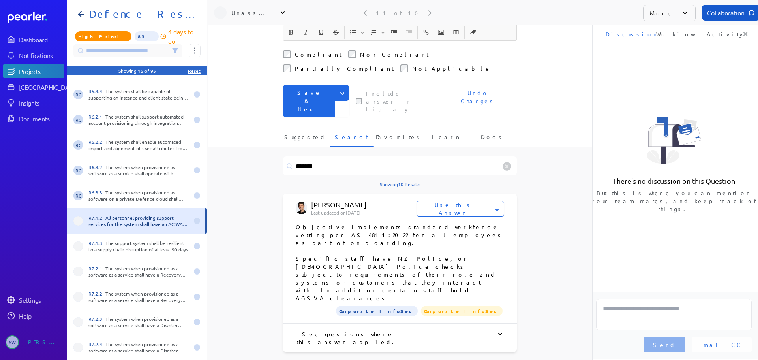
scroll to position [0, 0]
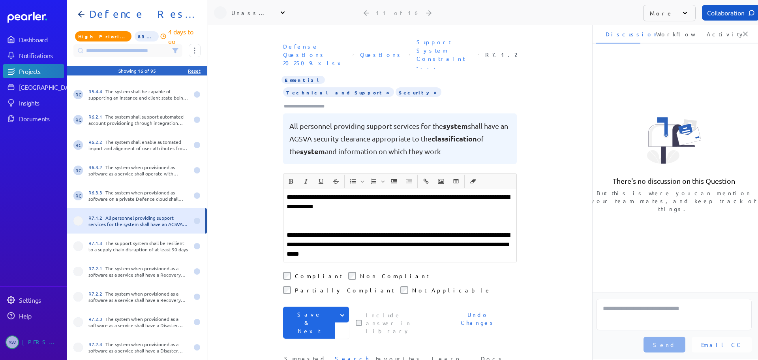
click at [337, 202] on div "**********" at bounding box center [399, 225] width 233 height 73
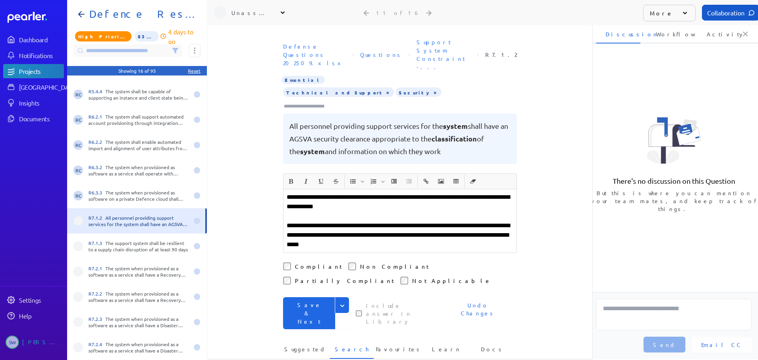
click at [340, 302] on icon "Expand" at bounding box center [342, 306] width 8 height 8
click at [299, 314] on button "Save" at bounding box center [316, 322] width 66 height 16
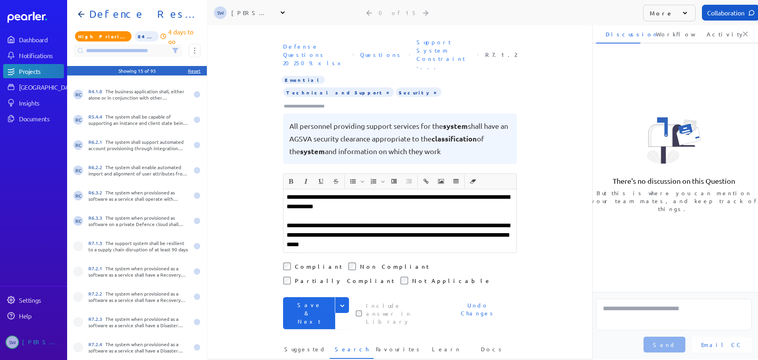
click at [340, 297] on button "Expand" at bounding box center [342, 305] width 14 height 16
click at [315, 314] on button "Save" at bounding box center [316, 322] width 66 height 16
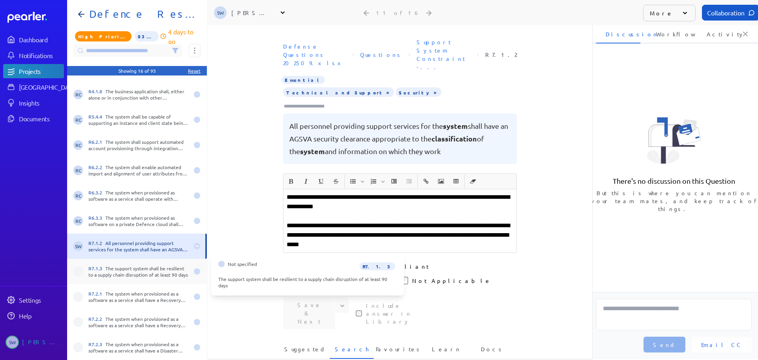
click at [132, 277] on div "R7.1.3 The support system shall be resilient to a supply chain disruption of at…" at bounding box center [138, 271] width 100 height 13
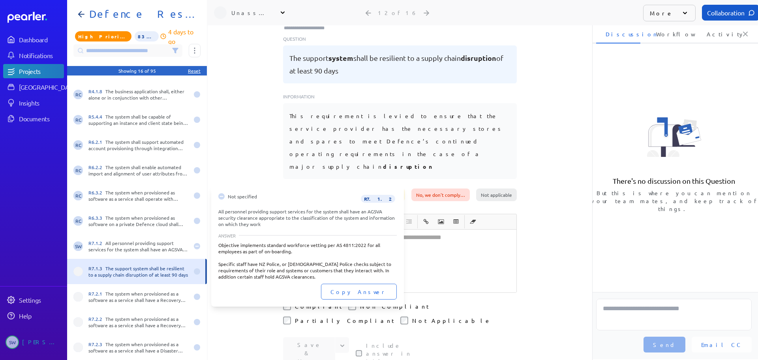
scroll to position [79, 0]
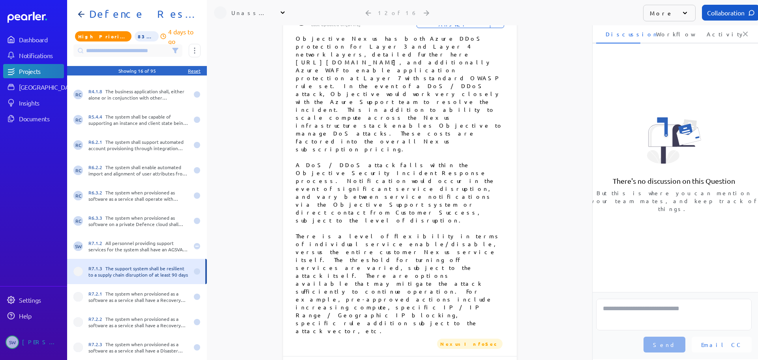
scroll to position [513, 0]
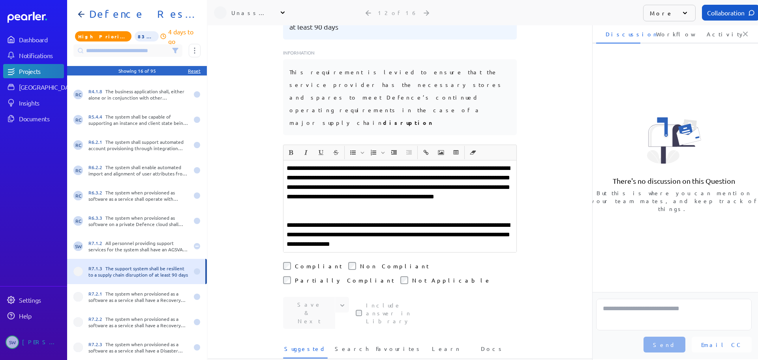
scroll to position [0, 0]
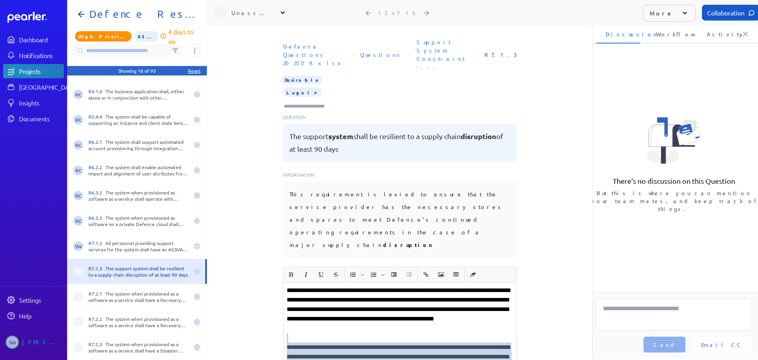
drag, startPoint x: 287, startPoint y: 294, endPoint x: 494, endPoint y: 329, distance: 209.7
click at [494, 329] on div "**********" at bounding box center [399, 328] width 233 height 92
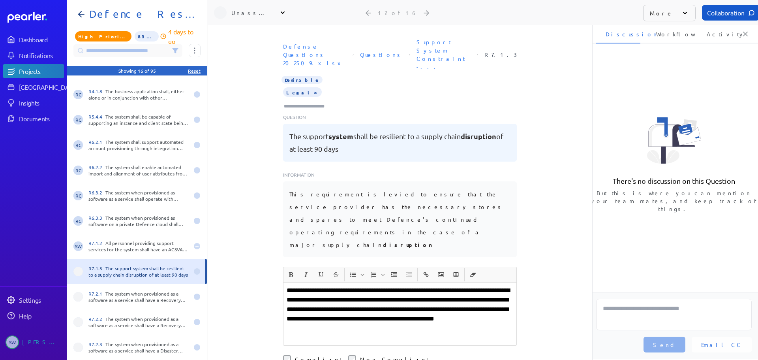
click at [319, 102] on input "Type here to add tags" at bounding box center [307, 106] width 49 height 8
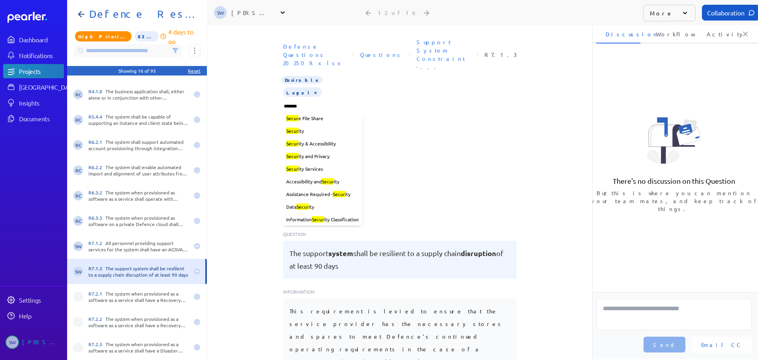
type input "********"
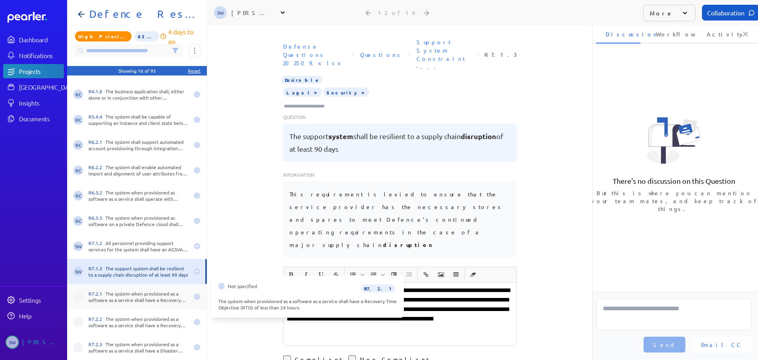
click at [128, 296] on div "R7.2.1 The system when provisioned as a software as a service shall have a Reco…" at bounding box center [138, 296] width 100 height 13
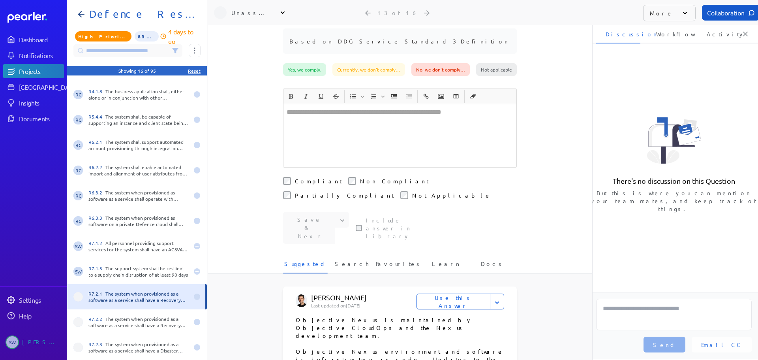
scroll to position [197, 0]
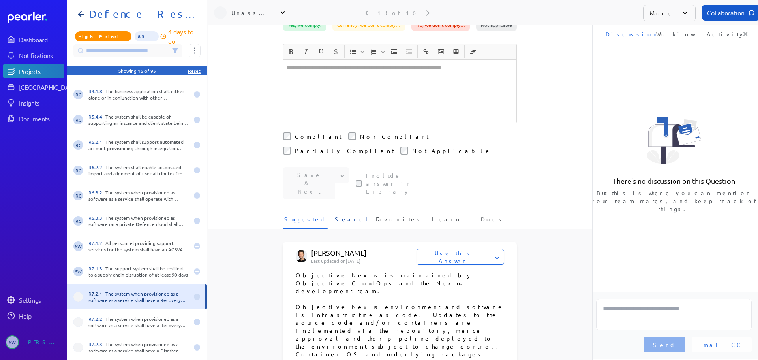
click at [349, 215] on span "Search" at bounding box center [352, 221] width 34 height 13
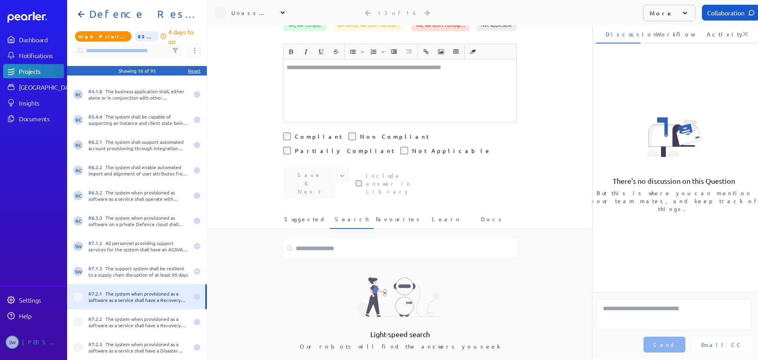
scroll to position [197, 0]
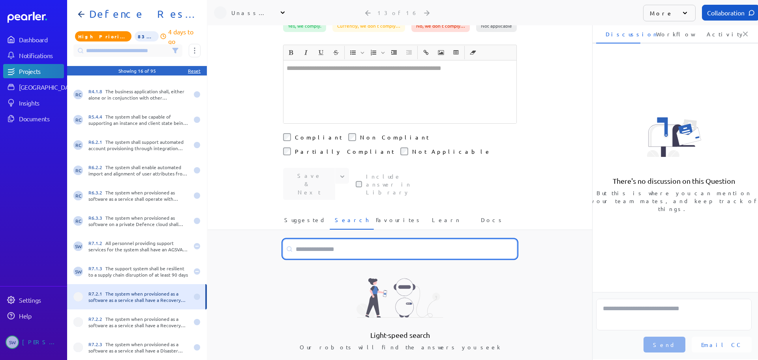
click at [330, 239] on input at bounding box center [400, 248] width 234 height 19
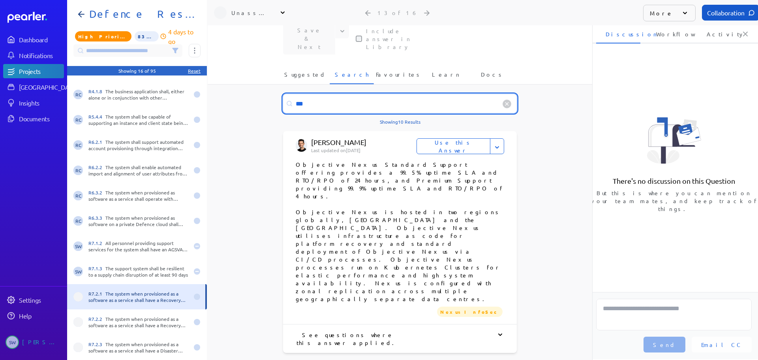
scroll to position [354, 0]
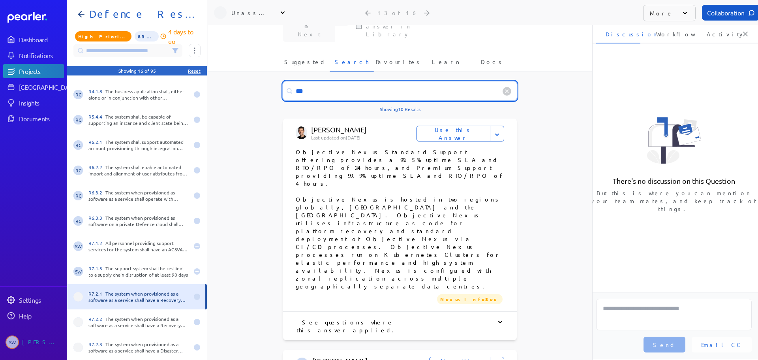
type input "***"
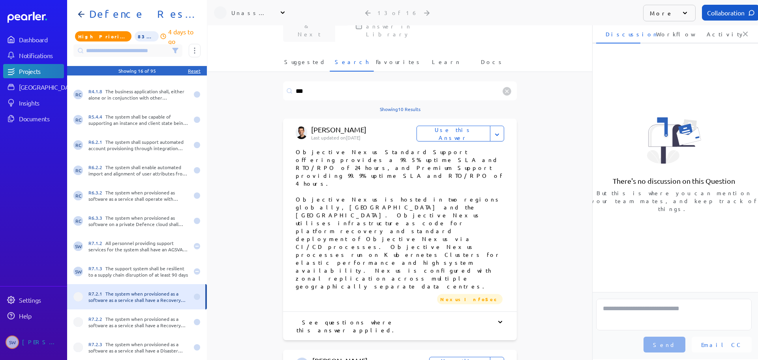
click at [444, 356] on button "Use this Answer" at bounding box center [459, 364] width 61 height 16
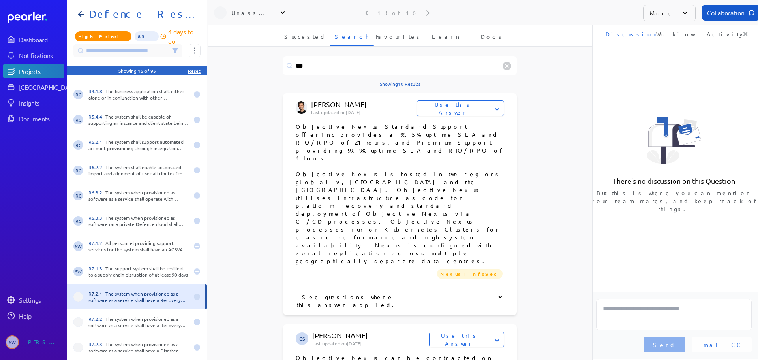
scroll to position [49, 0]
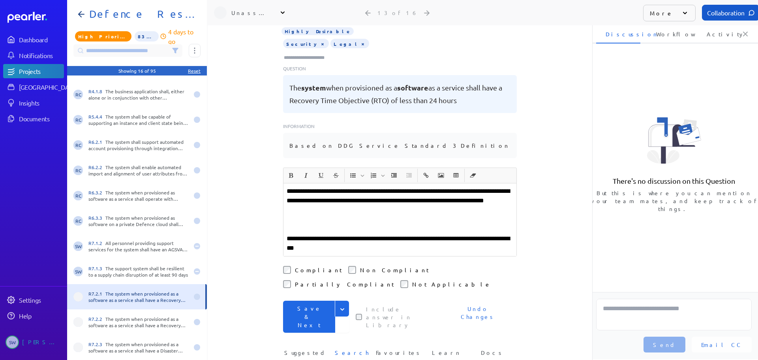
click at [341, 305] on icon "Expand" at bounding box center [342, 309] width 8 height 8
click at [289, 317] on button "Save" at bounding box center [316, 325] width 66 height 16
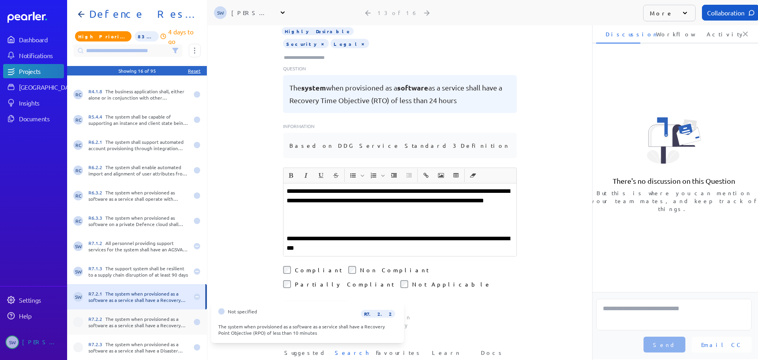
click at [126, 324] on div "R7.2.2 The system when provisioned as a software as a service shall have a Reco…" at bounding box center [138, 321] width 100 height 13
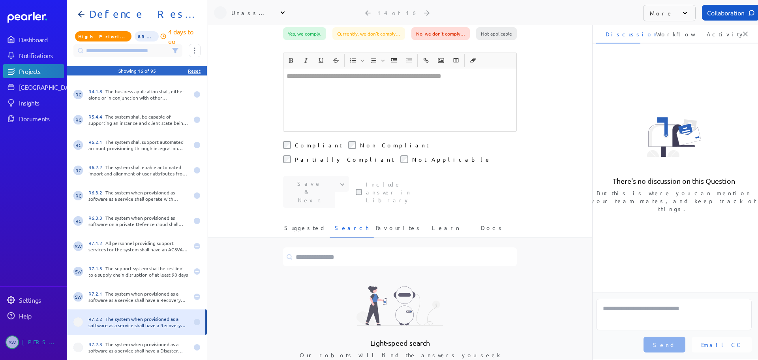
scroll to position [197, 0]
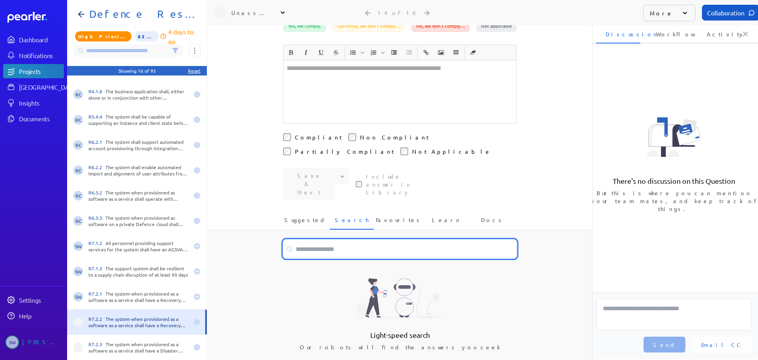
click at [331, 239] on input at bounding box center [400, 248] width 234 height 19
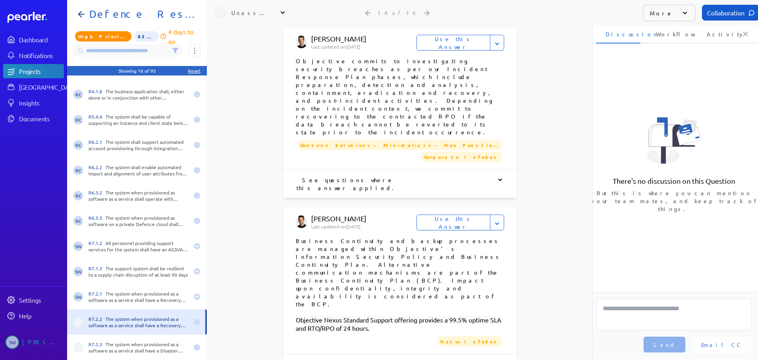
scroll to position [868, 0]
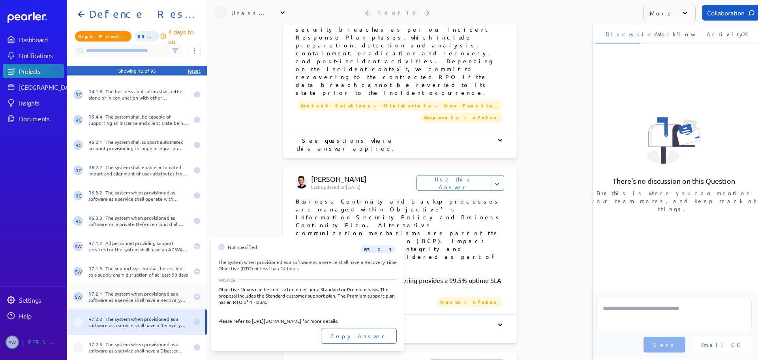
type input "***"
click at [109, 299] on div "R7.2.1 The system when provisioned as a software as a service shall have a Reco…" at bounding box center [138, 296] width 100 height 13
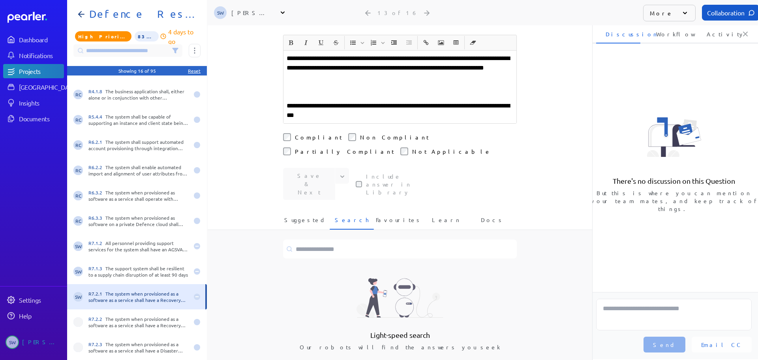
scroll to position [102, 0]
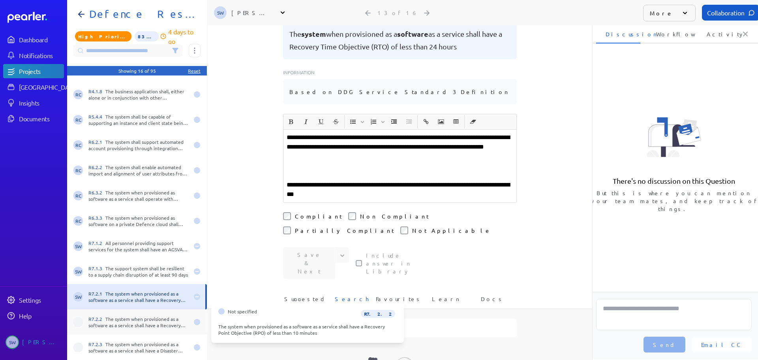
click at [109, 316] on div "R7.2.2 The system when provisioned as a software as a service shall have a Reco…" at bounding box center [138, 321] width 100 height 13
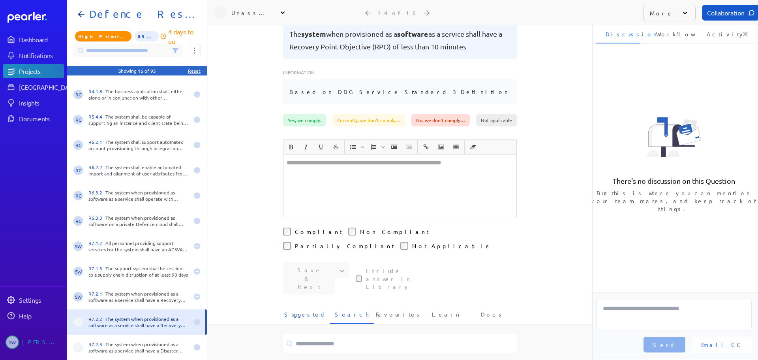
click at [301, 310] on span "Suggested" at bounding box center [305, 316] width 42 height 13
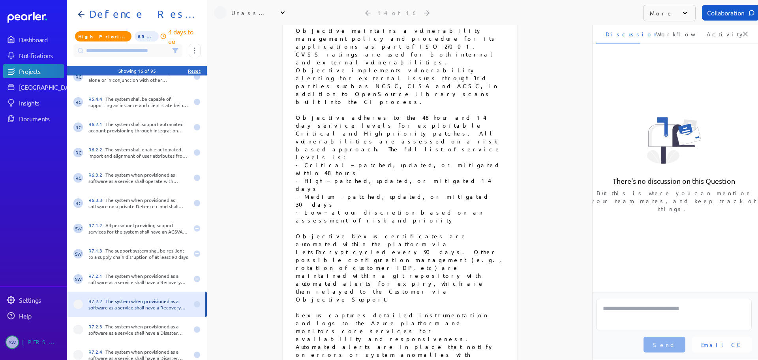
scroll to position [114, 0]
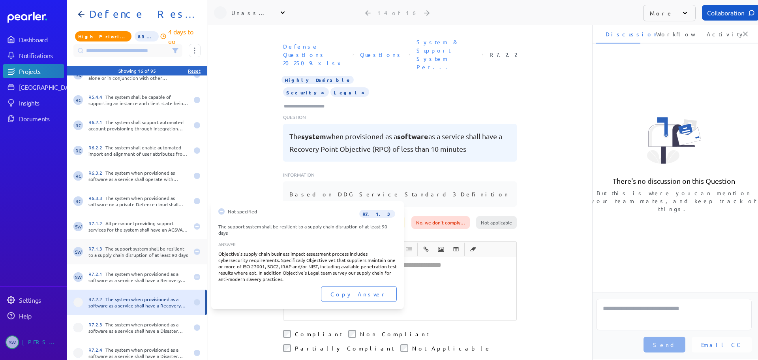
scroll to position [120, 0]
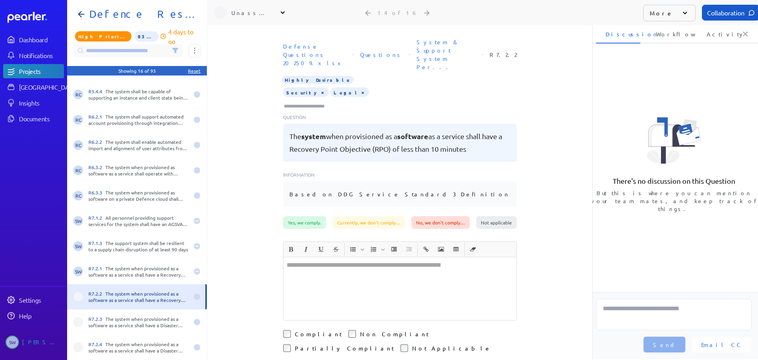
drag, startPoint x: 542, startPoint y: 153, endPoint x: 542, endPoint y: 148, distance: 4.3
click at [542, 150] on div "Defense Questions 202509.xlsx Questions System & Support System Per... R7.2.2 H…" at bounding box center [400, 125] width 384 height 181
click at [325, 257] on div at bounding box center [399, 288] width 233 height 63
click at [561, 199] on div "**********" at bounding box center [400, 192] width 384 height 334
click at [569, 107] on div "Defense Questions 202509.xlsx Questions System & Support System Per... R7.2.2 H…" at bounding box center [400, 125] width 384 height 181
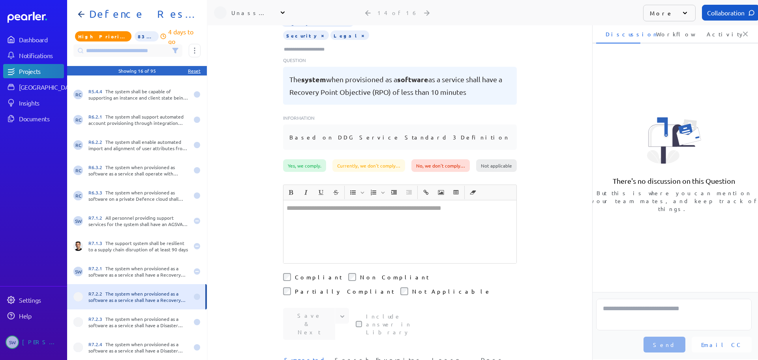
scroll to position [0, 0]
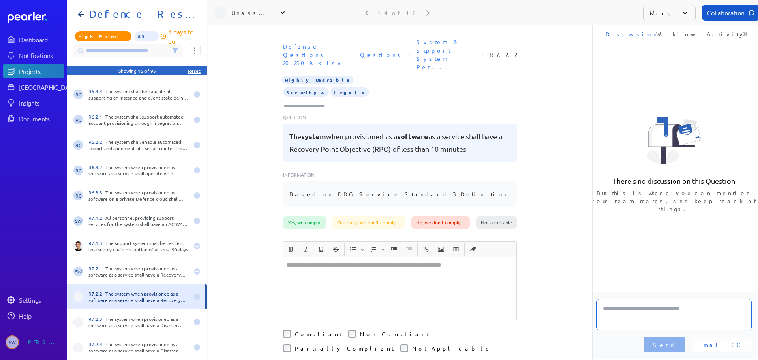
click at [632, 311] on textarea at bounding box center [674, 314] width 156 height 32
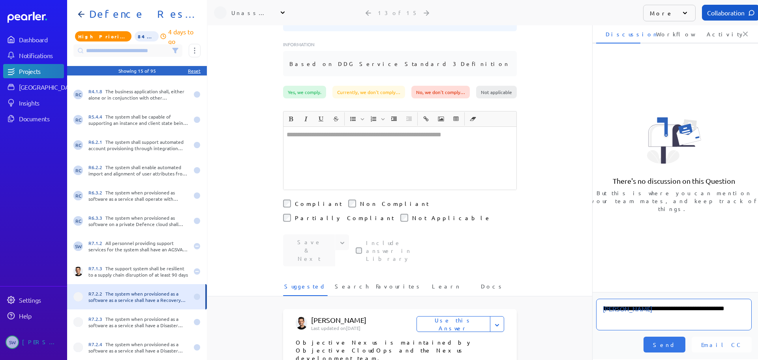
scroll to position [158, 0]
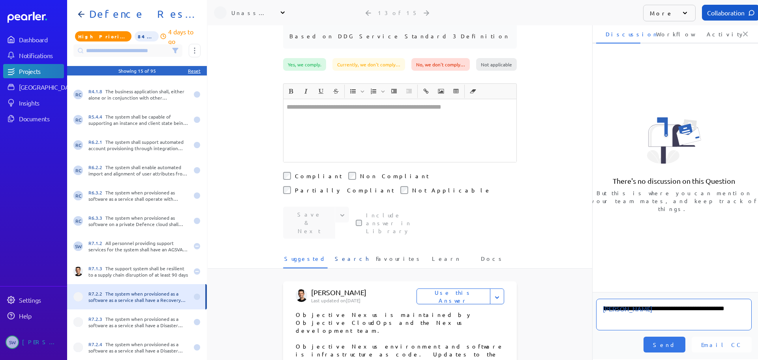
type textarea "**********"
click at [342, 254] on span "Search" at bounding box center [352, 260] width 34 height 13
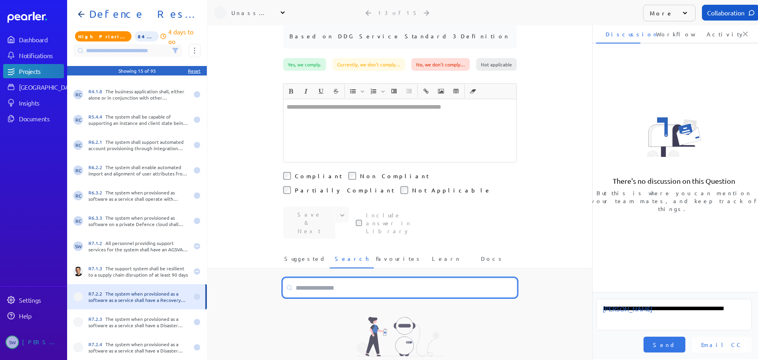
drag, startPoint x: 308, startPoint y: 240, endPoint x: 308, endPoint y: 234, distance: 5.9
click at [309, 278] on input at bounding box center [400, 287] width 234 height 19
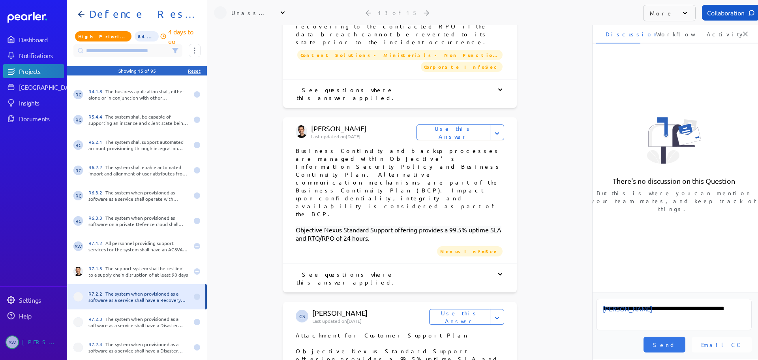
scroll to position [947, 0]
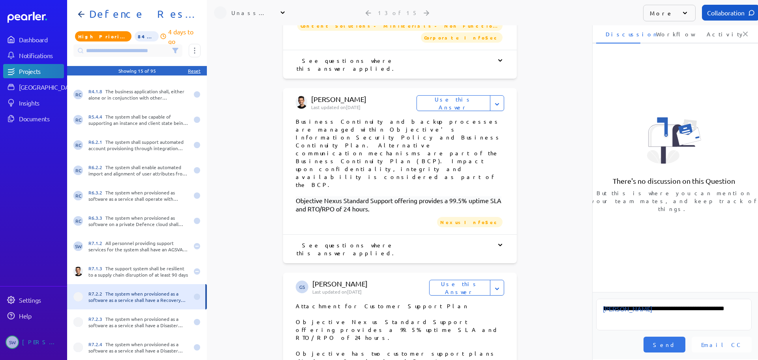
type input "***"
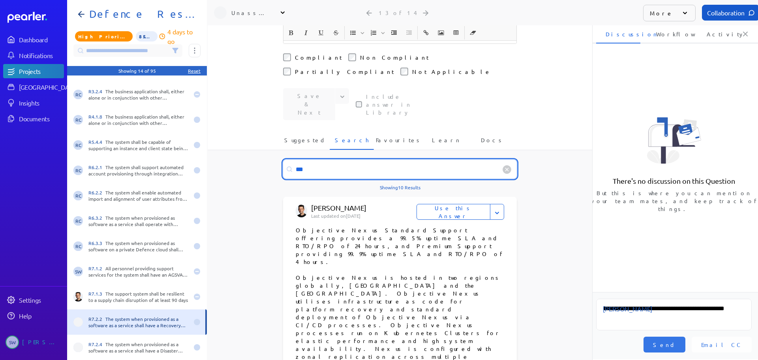
scroll to position [79, 0]
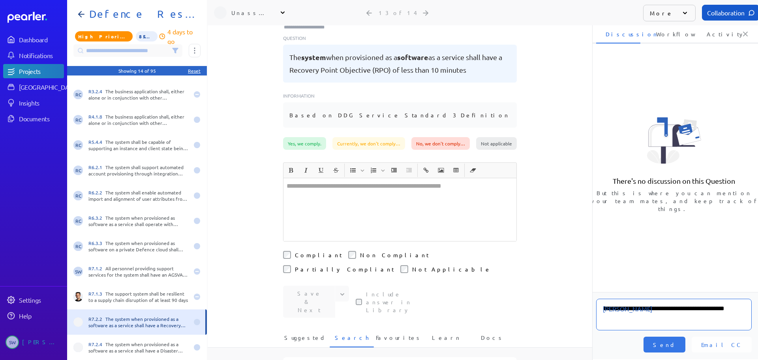
click at [687, 309] on textarea "**********" at bounding box center [674, 314] width 156 height 32
type textarea "**********"
click at [676, 343] on span "Send" at bounding box center [664, 344] width 23 height 8
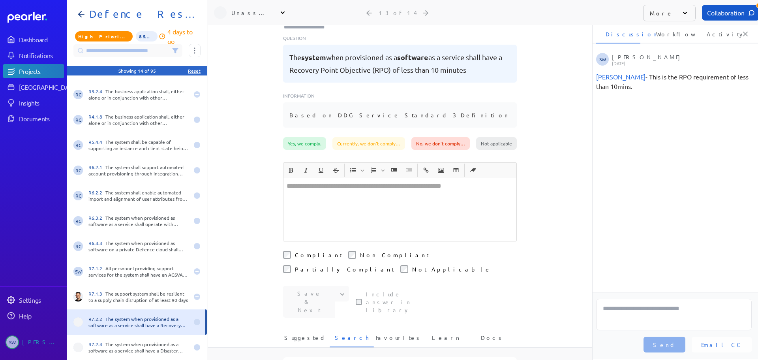
click at [238, 13] on div "Unassigned" at bounding box center [250, 13] width 39 height 8
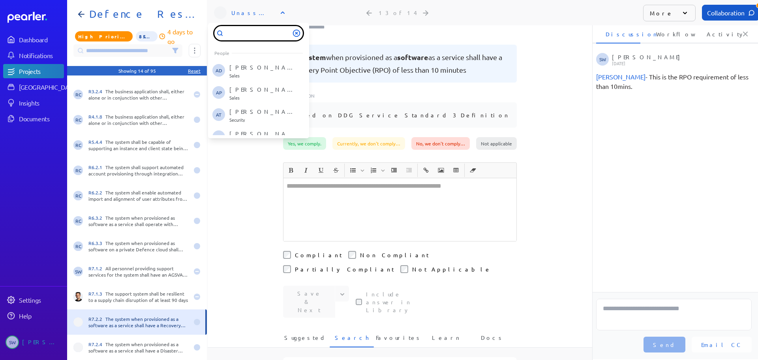
click at [270, 32] on input "text" at bounding box center [258, 33] width 88 height 14
type input "****"
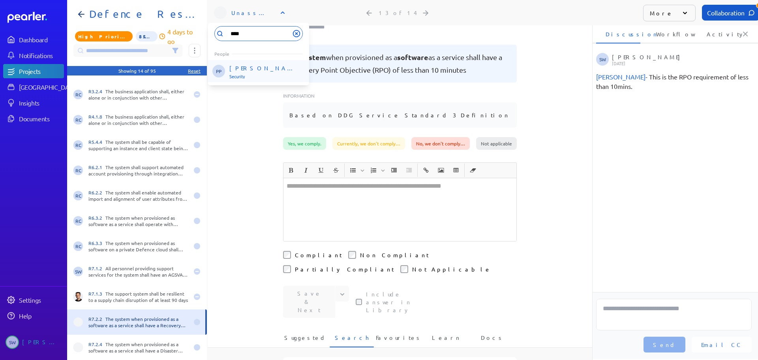
click at [244, 69] on p "[PERSON_NAME]" at bounding box center [262, 68] width 66 height 8
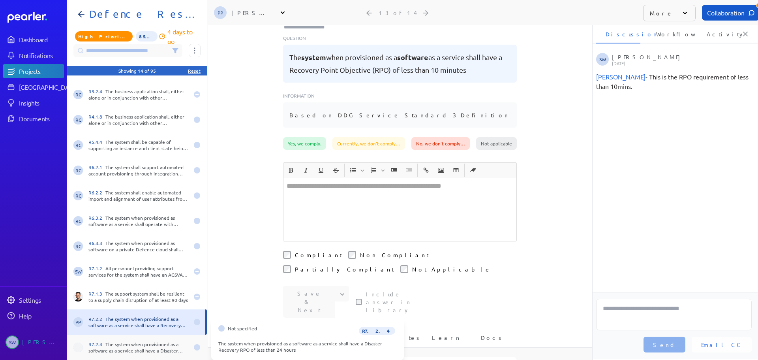
click at [122, 346] on div "R7.2.4 The system when provisioned as a software as a service shall have a Disa…" at bounding box center [138, 347] width 100 height 13
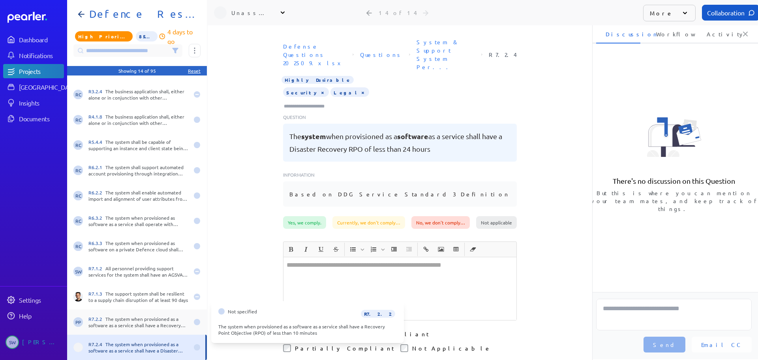
click at [124, 320] on div "R7.2.2 The system when provisioned as a software as a service shall have a Reco…" at bounding box center [138, 321] width 100 height 13
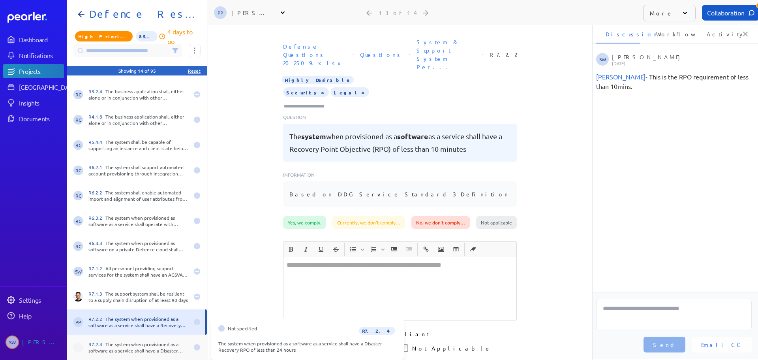
click at [137, 347] on div "R7.2.4 The system when provisioned as a software as a service shall have a Disa…" at bounding box center [138, 347] width 100 height 13
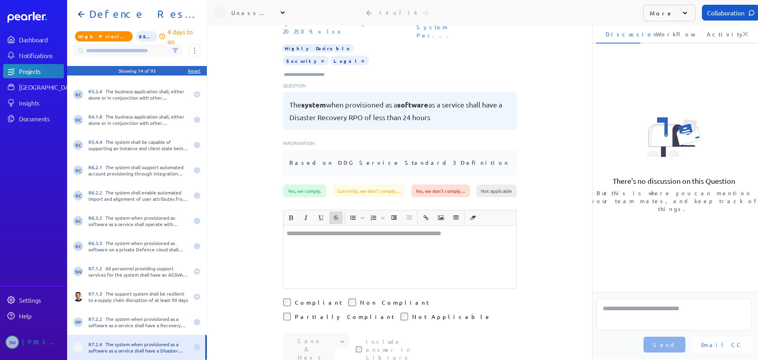
scroll to position [158, 0]
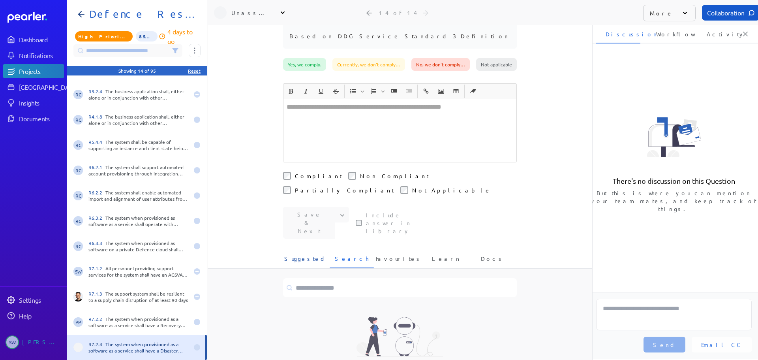
click at [306, 254] on span "Suggested" at bounding box center [305, 260] width 42 height 13
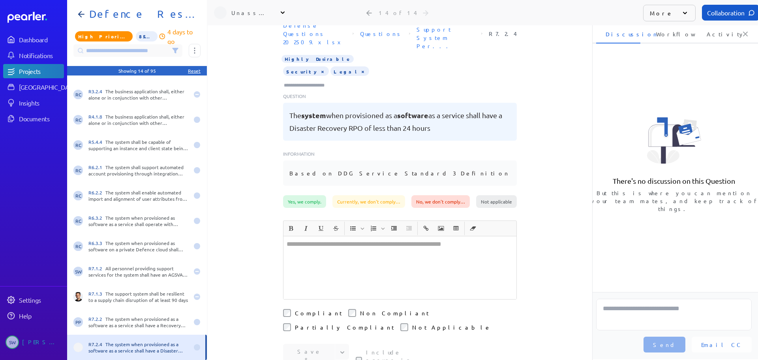
scroll to position [39, 0]
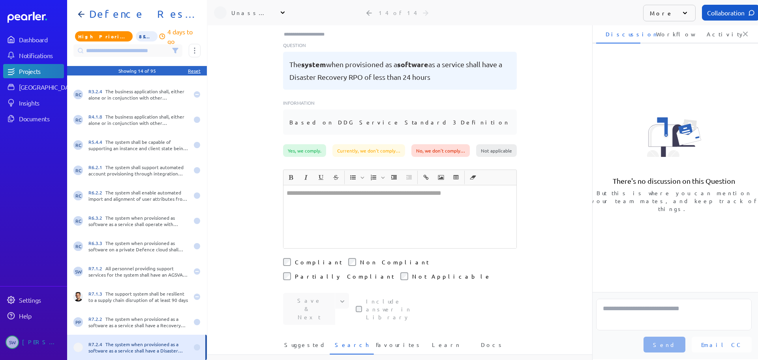
scroll to position [118, 0]
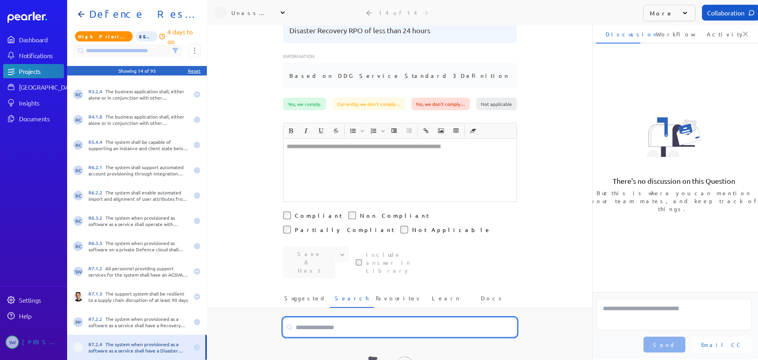
click at [328, 317] on input at bounding box center [400, 326] width 234 height 19
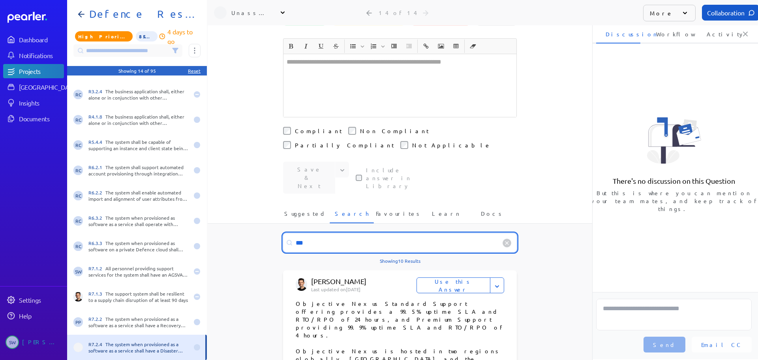
scroll to position [237, 0]
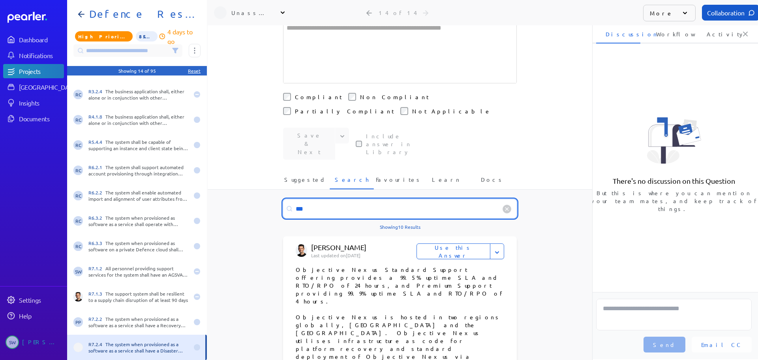
type input "***"
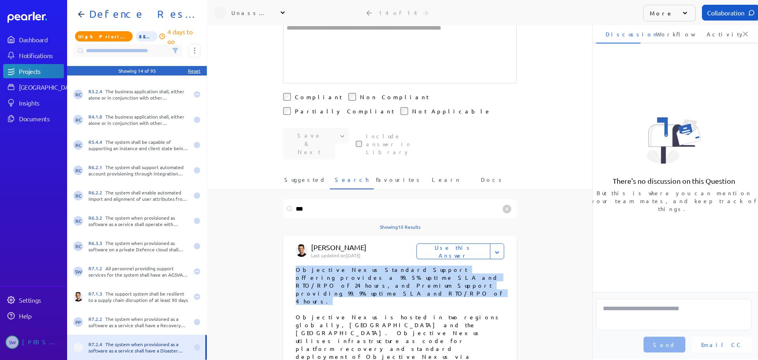
drag, startPoint x: 347, startPoint y: 236, endPoint x: 274, endPoint y: 220, distance: 73.9
copy p "Objective Nexus Standard Support offering provides a 99.5% uptime SLA and RTO/R…"
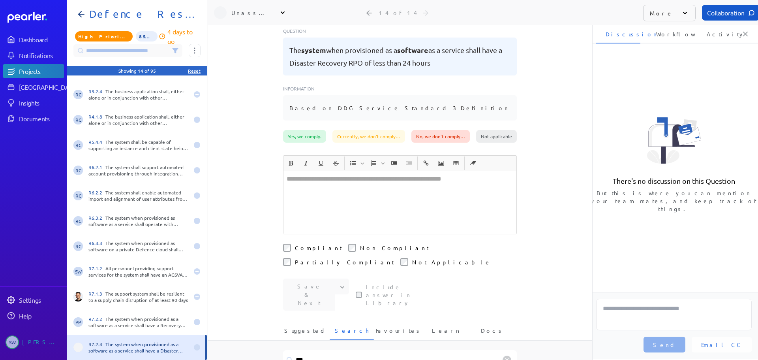
scroll to position [0, 0]
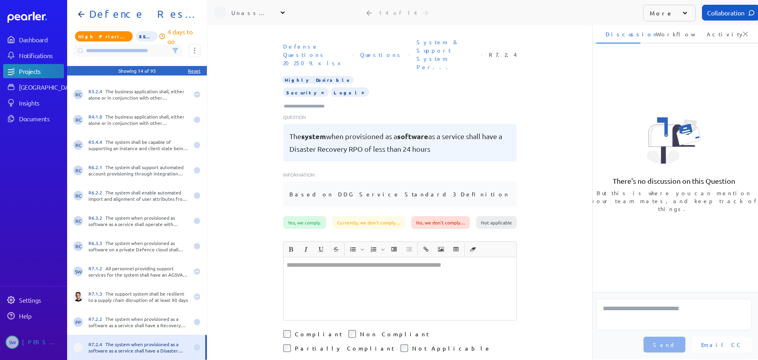
click at [313, 263] on div "﻿" at bounding box center [399, 288] width 233 height 63
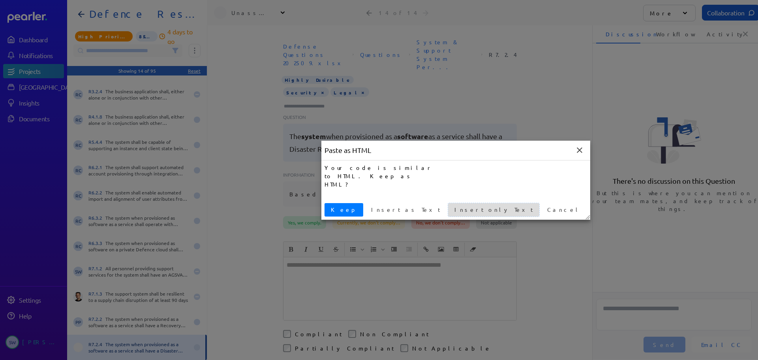
click at [451, 212] on span "Insert only Text" at bounding box center [493, 209] width 85 height 8
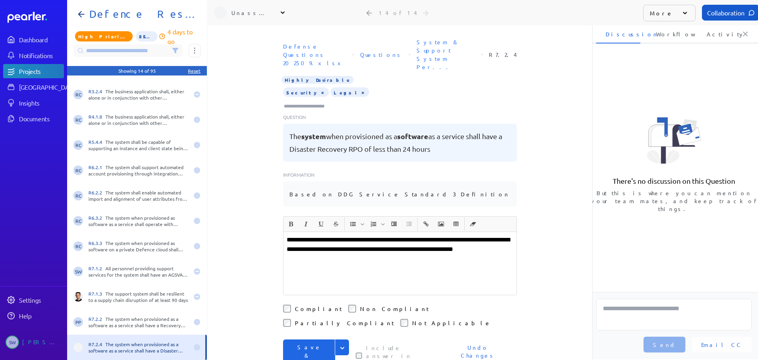
click at [338, 344] on icon "Expand" at bounding box center [342, 348] width 8 height 8
click at [320, 356] on button "Save" at bounding box center [316, 364] width 66 height 16
click at [319, 102] on input "Type here to add tags" at bounding box center [307, 106] width 49 height 8
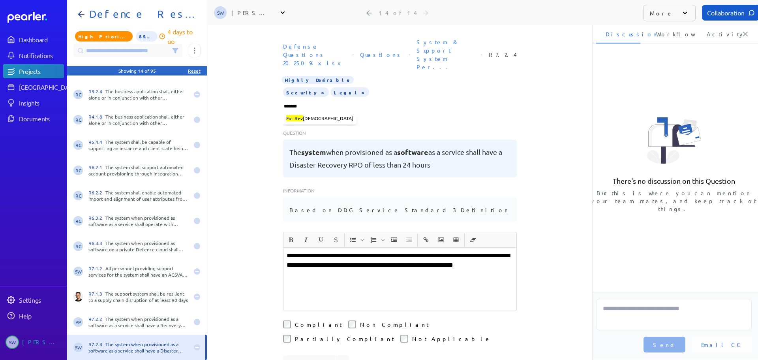
type input "********"
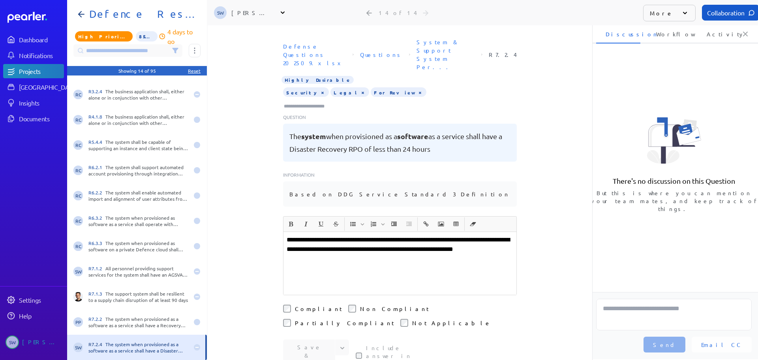
click at [162, 51] on input at bounding box center [127, 50] width 109 height 13
click at [175, 49] on icon at bounding box center [175, 50] width 5 height 5
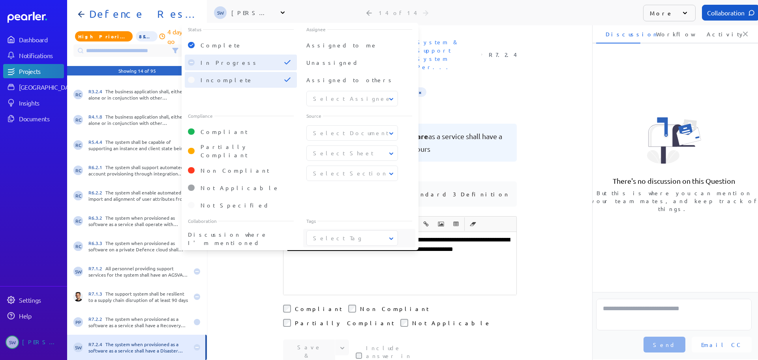
click at [391, 234] on icon at bounding box center [391, 238] width 8 height 8
click at [329, 313] on span "Security" at bounding box center [352, 317] width 78 height 8
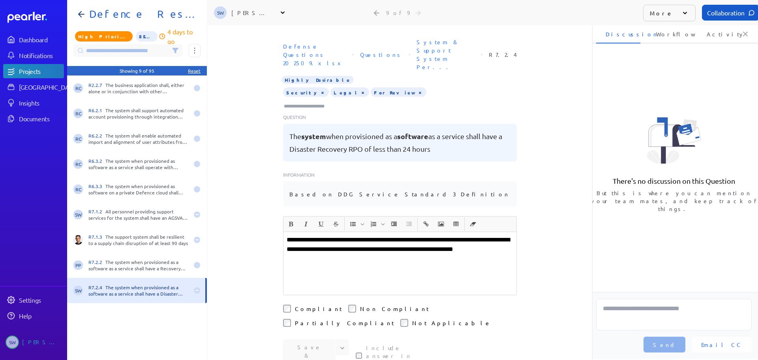
click at [240, 296] on div "**********" at bounding box center [400, 192] width 384 height 334
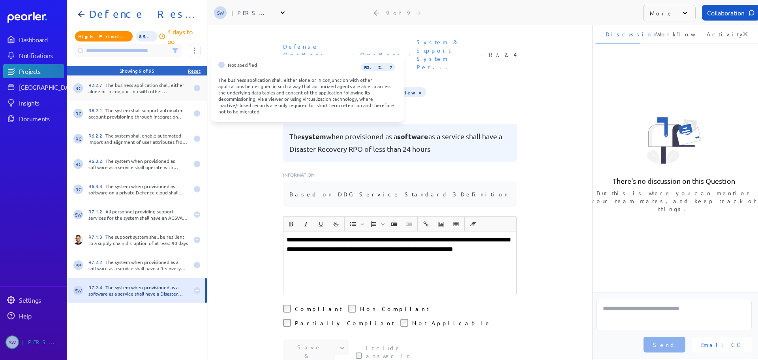
click at [129, 86] on div "R2.2.7 The business application shall, either alone or in conjunction with othe…" at bounding box center [138, 88] width 100 height 13
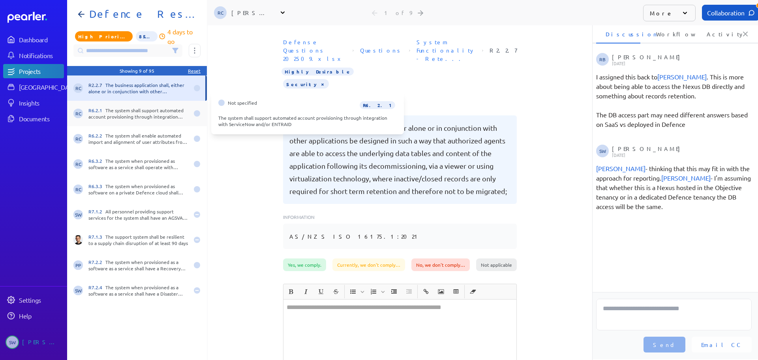
click at [131, 117] on div "R6.2.1 The system shall support automated account provisioning through integrat…" at bounding box center [138, 113] width 100 height 13
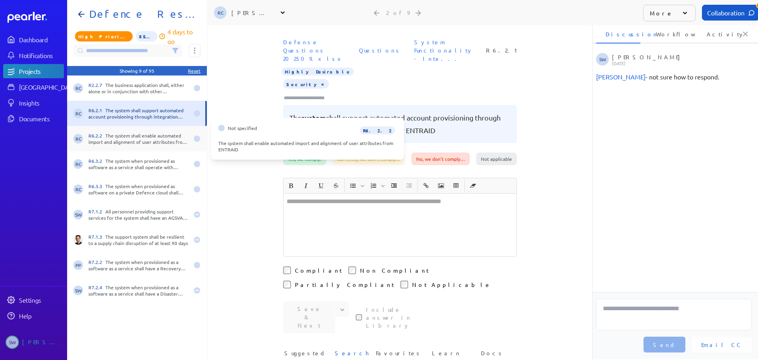
click at [127, 132] on div "R6.2.2 The system shall enable automated import and alignment of user attribute…" at bounding box center [138, 138] width 100 height 13
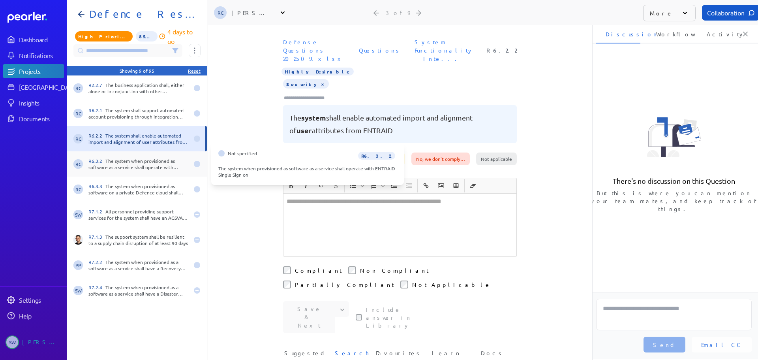
click at [126, 162] on div "R6.3.2 The system when provisioned as software as a service shall operate with …" at bounding box center [138, 164] width 100 height 13
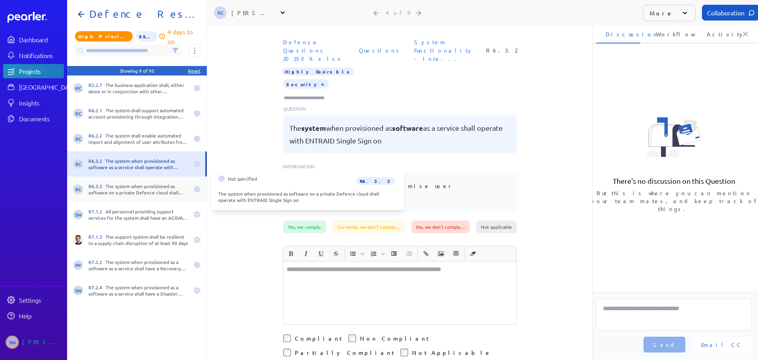
click at [125, 188] on div "R6.3.3 The system when provisioned as software on a private Defence cloud shall…" at bounding box center [138, 189] width 100 height 13
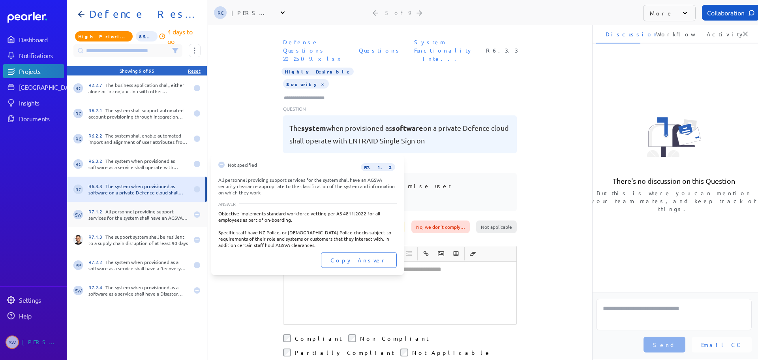
click at [127, 209] on div "R7.1.2 All personnel providing support services for the system shall have an AG…" at bounding box center [138, 214] width 100 height 13
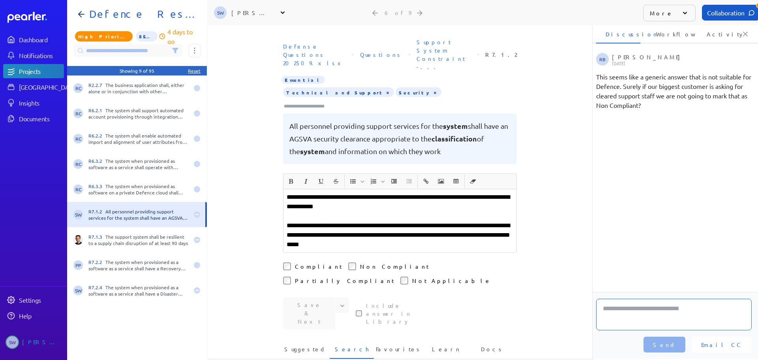
click at [629, 312] on textarea at bounding box center [674, 314] width 156 height 32
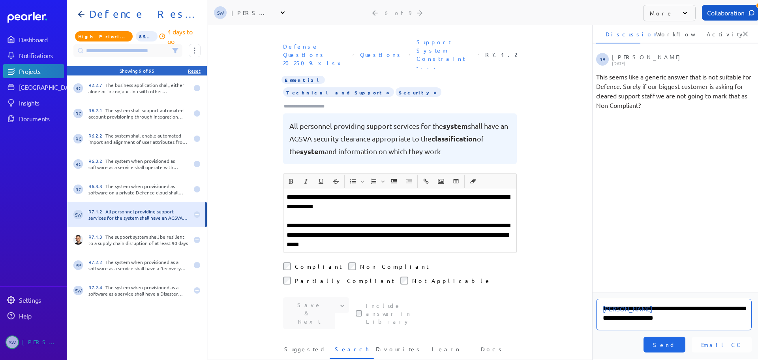
type textarea "**********"
click at [676, 341] on span "Send" at bounding box center [664, 344] width 23 height 8
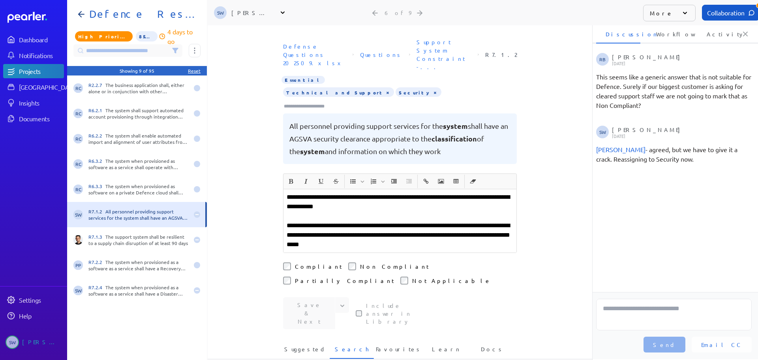
click at [284, 9] on icon at bounding box center [283, 13] width 8 height 8
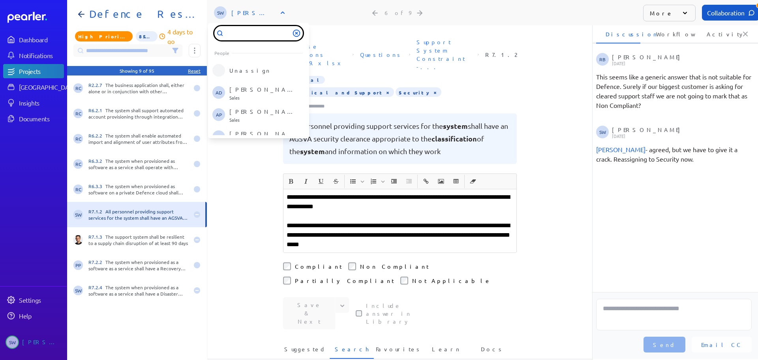
click at [261, 35] on input "text" at bounding box center [258, 33] width 88 height 14
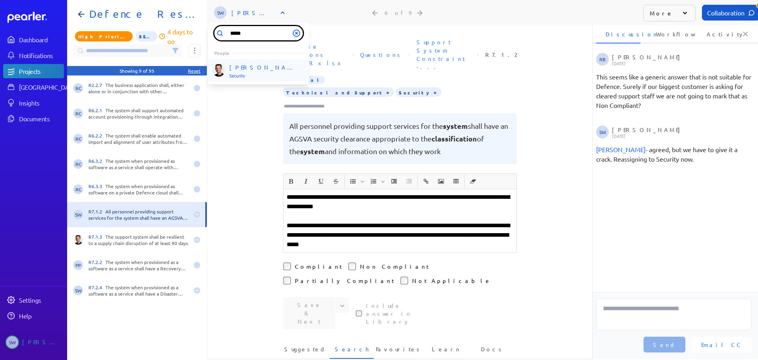
type input "*****"
click at [244, 69] on p "[PERSON_NAME]" at bounding box center [262, 68] width 66 height 8
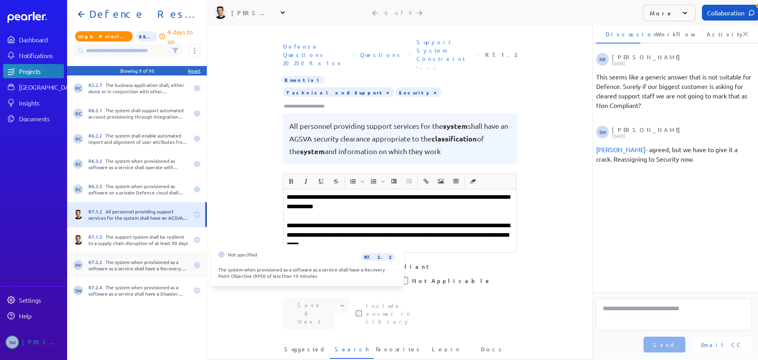
click at [130, 260] on div "R7.2.2 The system when provisioned as a software as a service shall have a Reco…" at bounding box center [138, 265] width 100 height 13
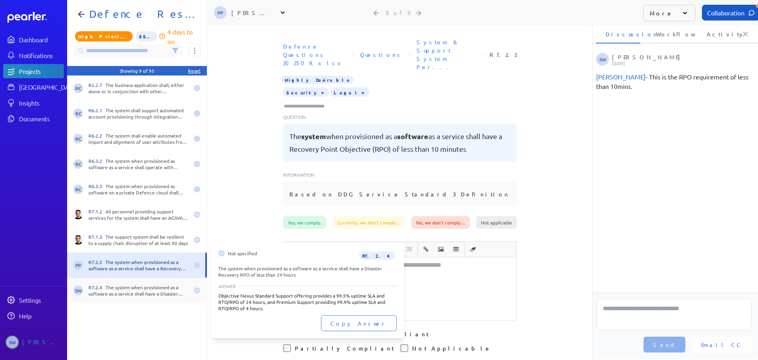
click at [125, 289] on div "R7.2.4 The system when provisioned as a software as a service shall have a Disa…" at bounding box center [138, 290] width 100 height 13
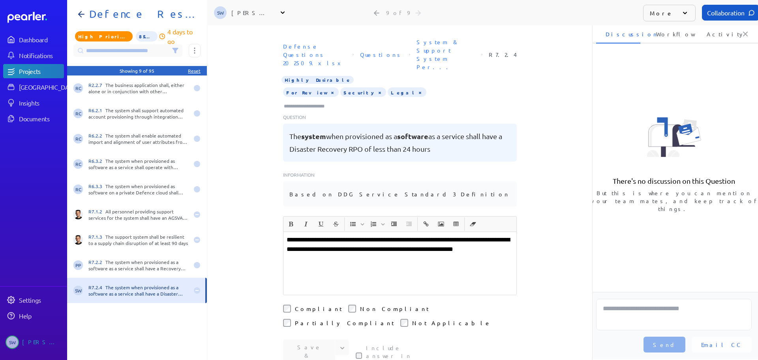
click at [284, 15] on icon at bounding box center [283, 13] width 8 height 8
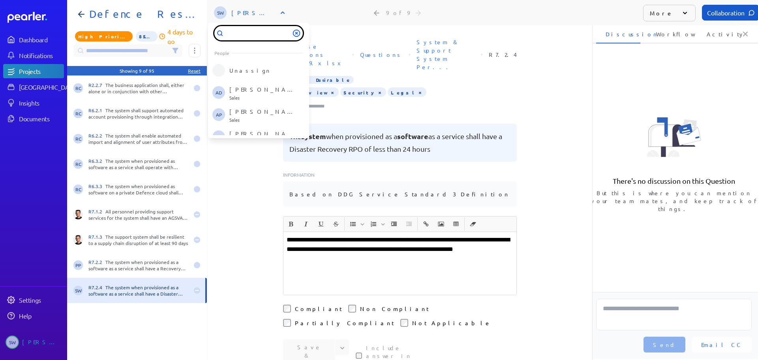
click at [261, 40] on div "People Unassign AD ANDREW DUNLOP Sales AP Andrew Pike Sales AT Anthony Turco Se…" at bounding box center [258, 80] width 101 height 115
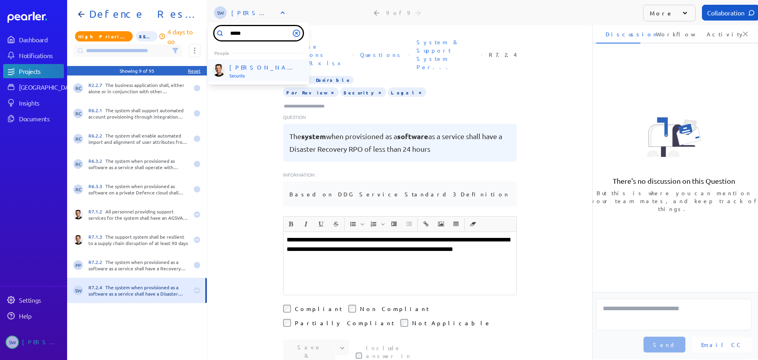
type input "*****"
click at [249, 69] on p "[PERSON_NAME]" at bounding box center [262, 68] width 66 height 8
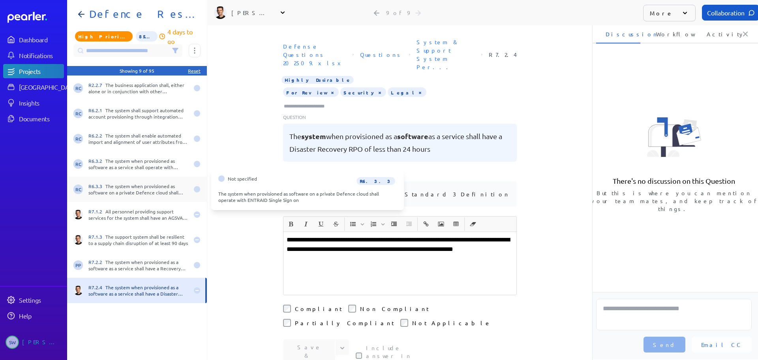
click at [134, 187] on div "R6.3.3 The system when provisioned as software on a private Defence cloud shall…" at bounding box center [138, 189] width 100 height 13
